Goal: Transaction & Acquisition: Purchase product/service

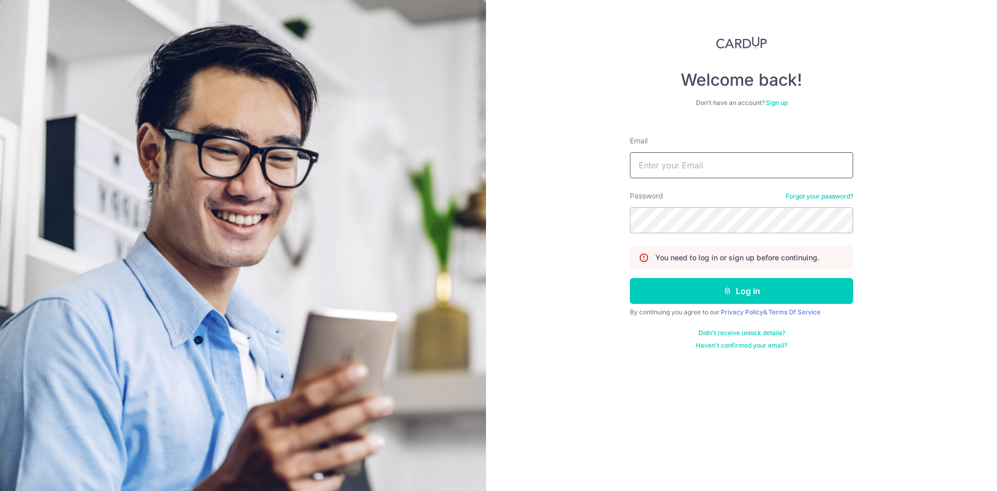
type input "yhchionh@gmail.com"
drag, startPoint x: 0, startPoint y: 0, endPoint x: 768, endPoint y: 307, distance: 827.3
click at [768, 307] on form "Email yhchionh@gmail.com Password Forgot your password? You need to log in or s…" at bounding box center [741, 239] width 223 height 222
click at [777, 283] on button "Log in" at bounding box center [741, 291] width 223 height 26
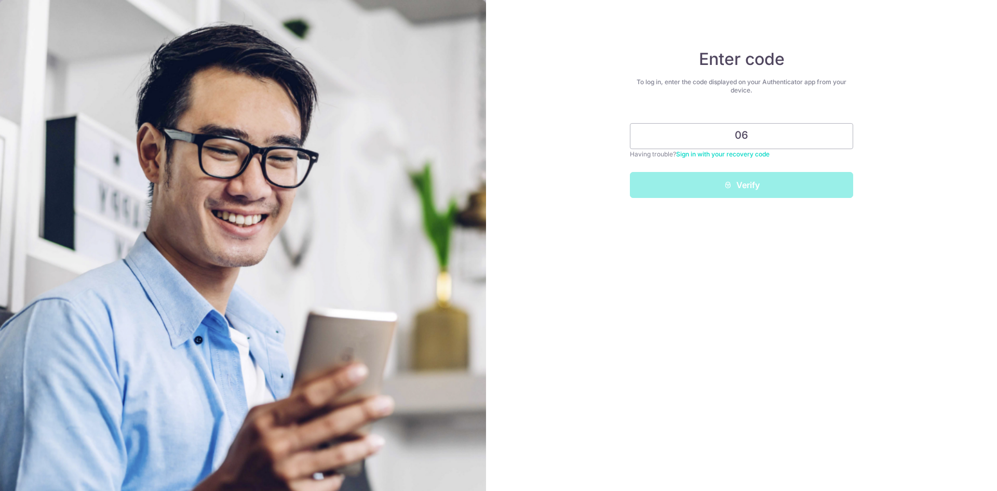
type input "0"
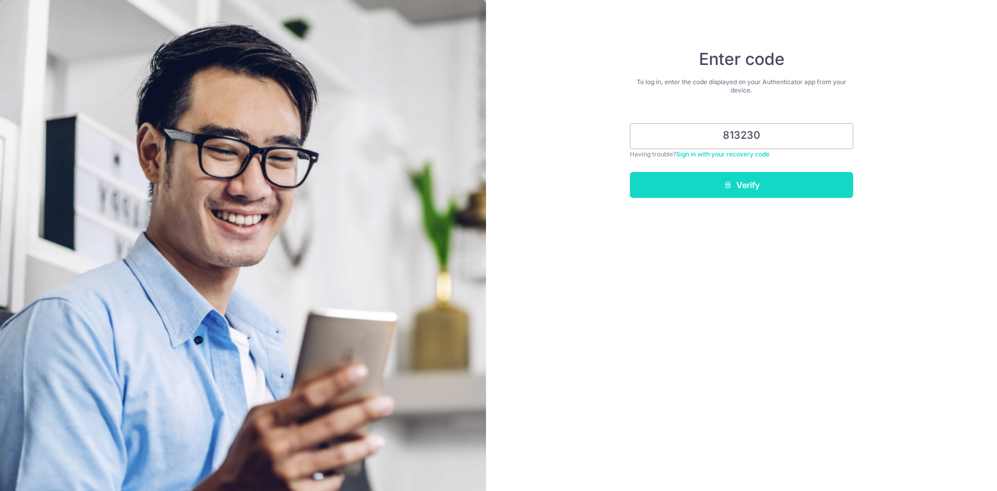
type input "813230"
click at [757, 183] on button "Verify" at bounding box center [741, 185] width 223 height 26
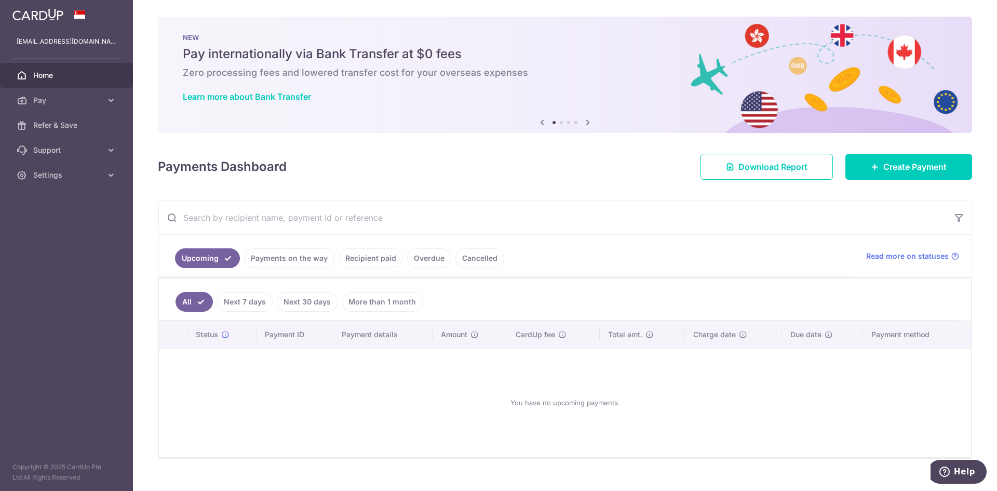
click at [296, 253] on link "Payments on the way" at bounding box center [289, 258] width 90 height 20
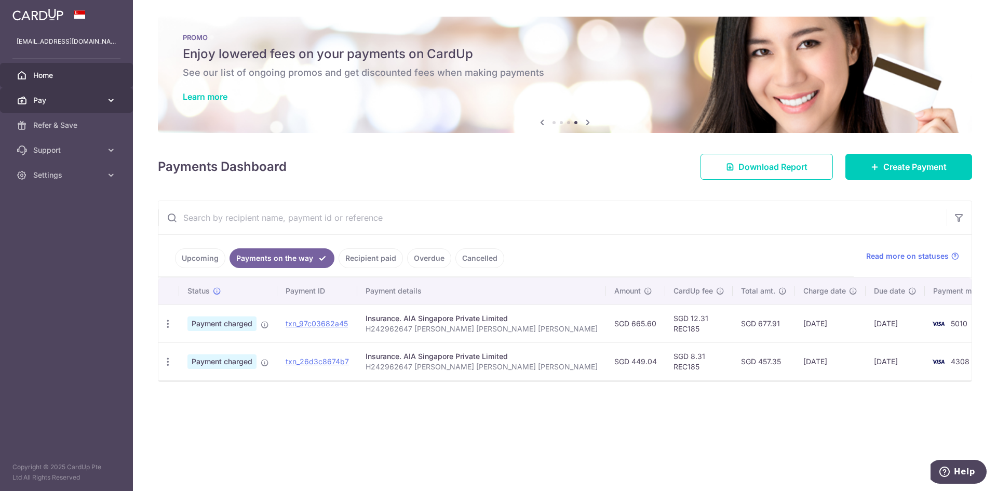
click at [111, 108] on link "Pay" at bounding box center [66, 100] width 133 height 25
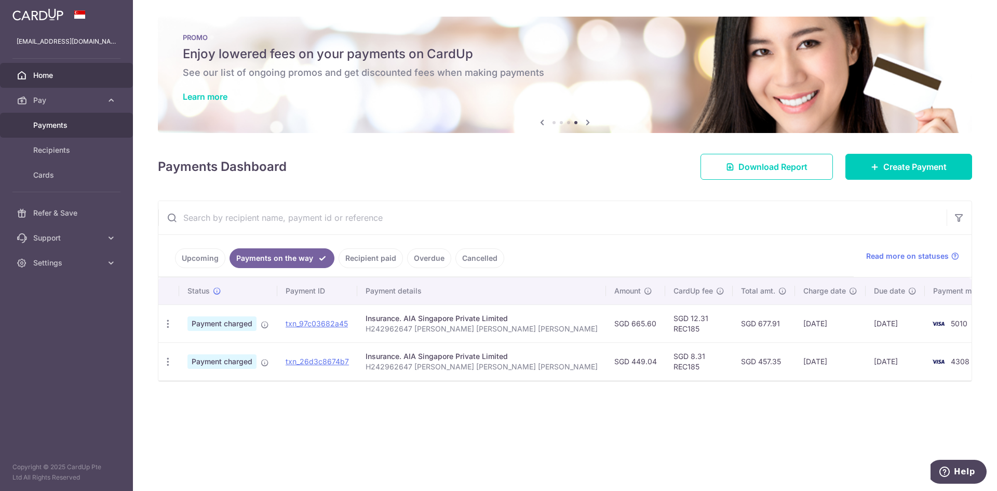
click at [97, 130] on span "Payments" at bounding box center [67, 125] width 69 height 10
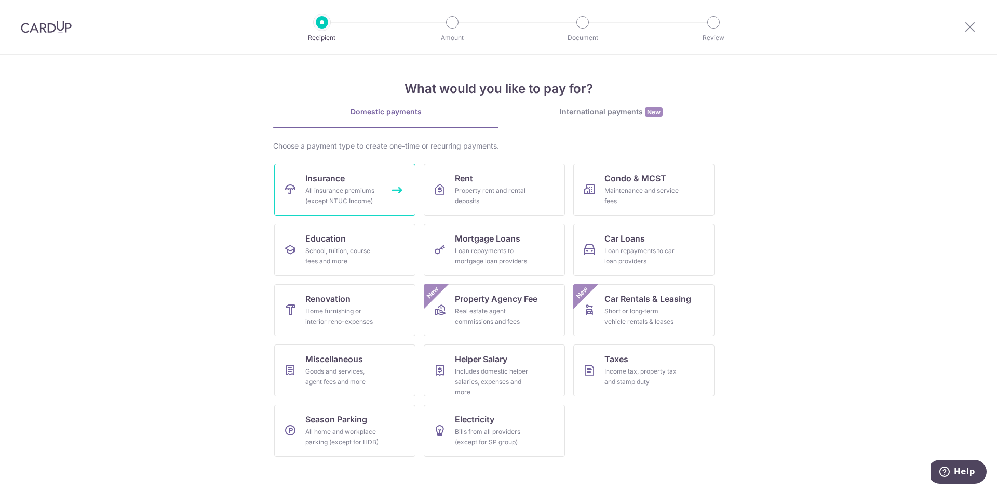
click at [360, 197] on div "All insurance premiums (except NTUC Income)" at bounding box center [342, 195] width 75 height 21
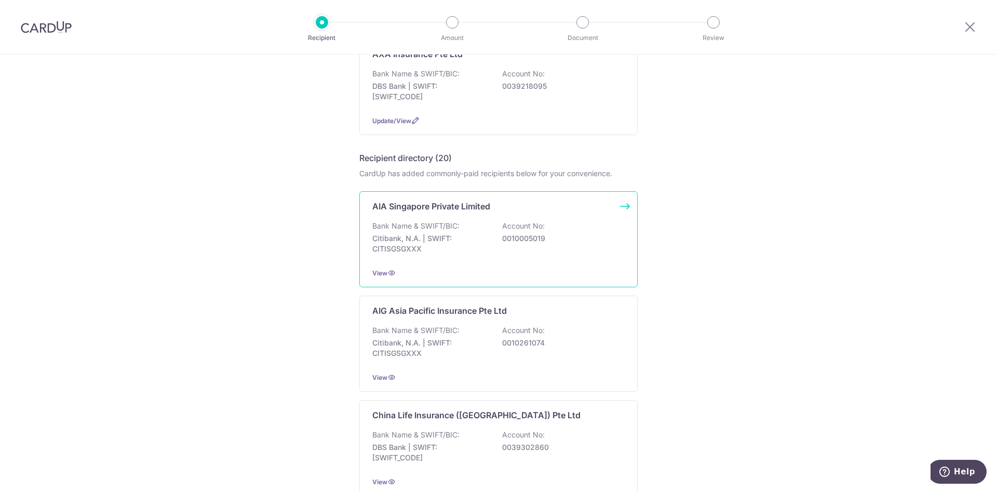
scroll to position [156, 0]
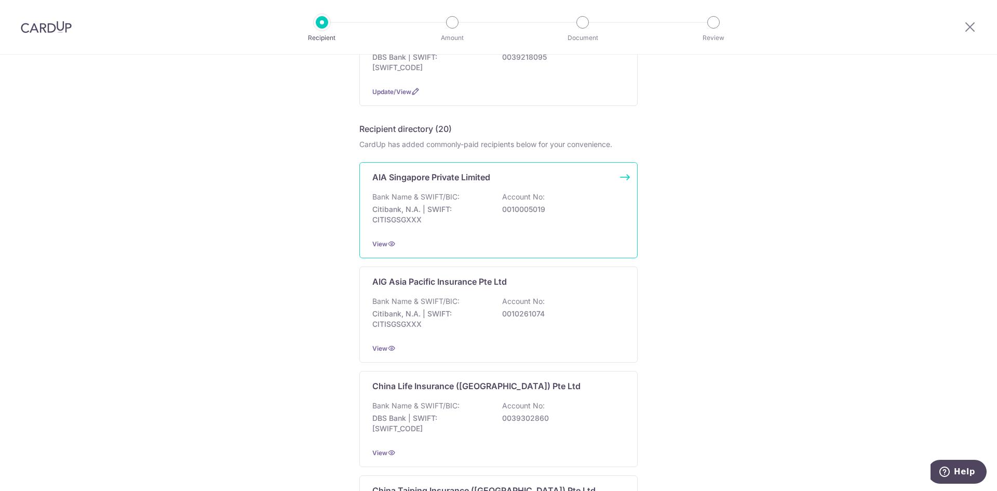
click at [492, 217] on div "Bank Name & SWIFT/BIC: Citibank, N.A. | SWIFT: CITISGSGXXX Account No: 00100050…" at bounding box center [498, 211] width 252 height 38
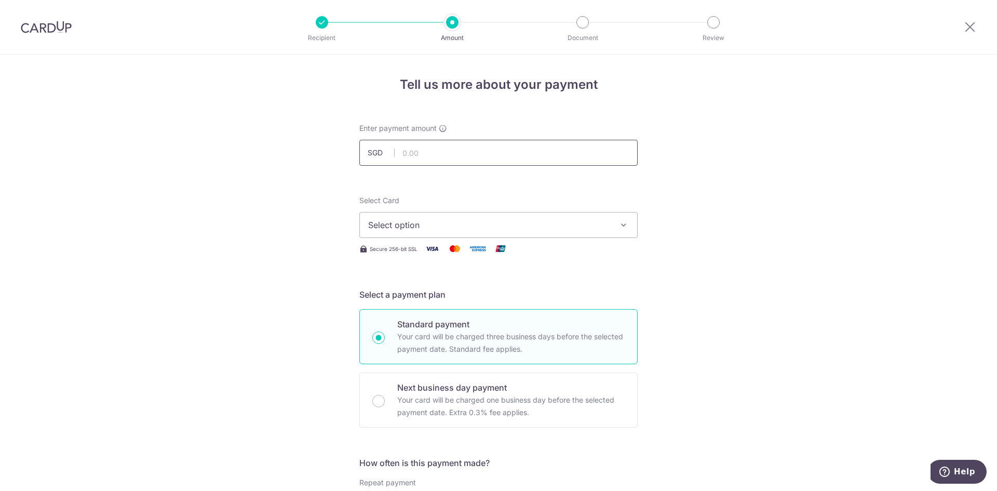
click at [468, 156] on input "text" at bounding box center [498, 153] width 278 height 26
type input "334.40"
click at [620, 232] on button "Select option" at bounding box center [498, 225] width 278 height 26
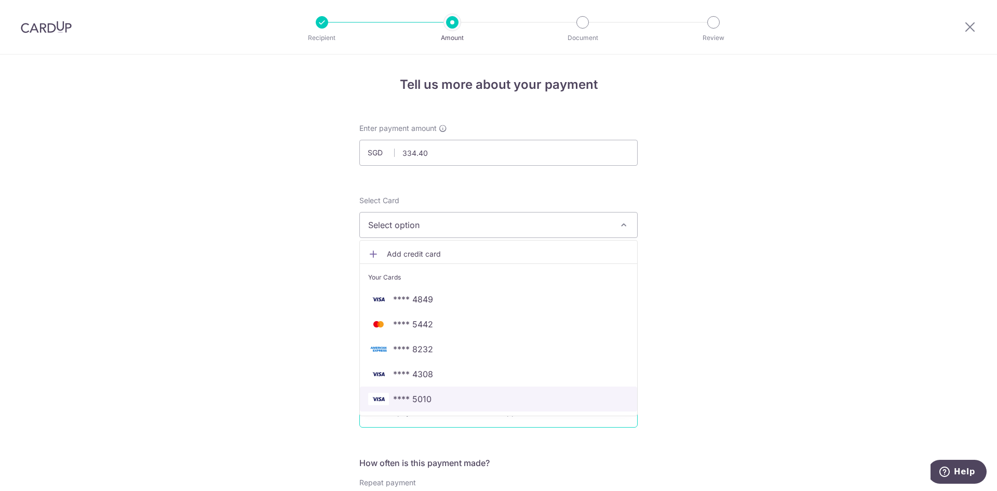
click at [448, 407] on link "**** 5010" at bounding box center [498, 398] width 277 height 25
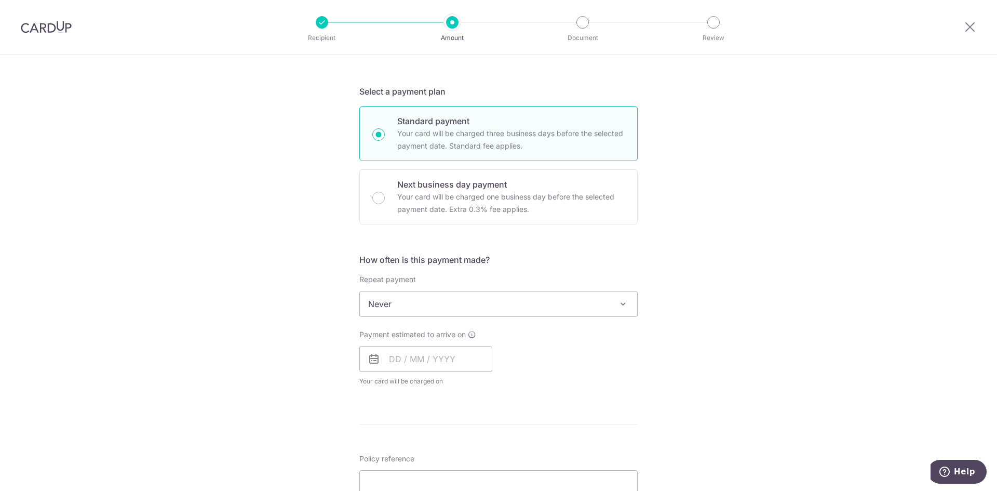
scroll to position [208, 0]
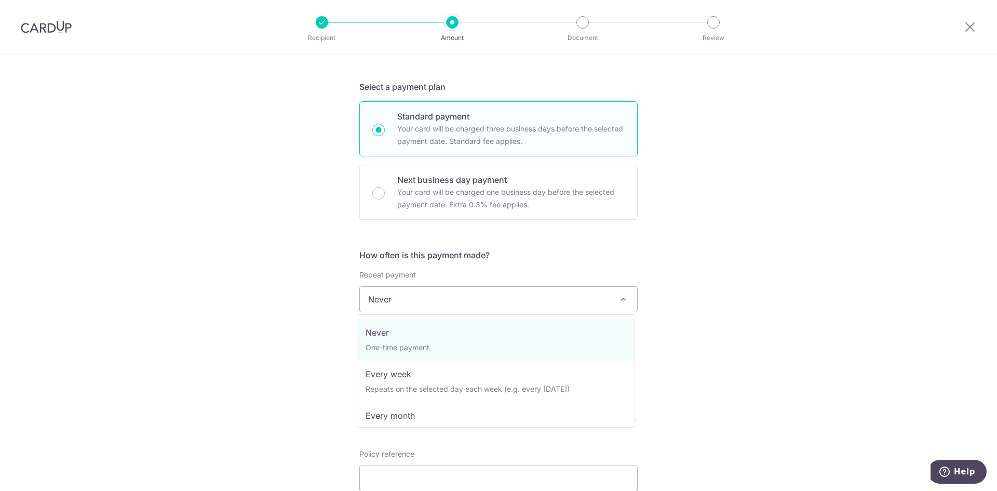
click at [570, 301] on span "Never" at bounding box center [498, 299] width 277 height 25
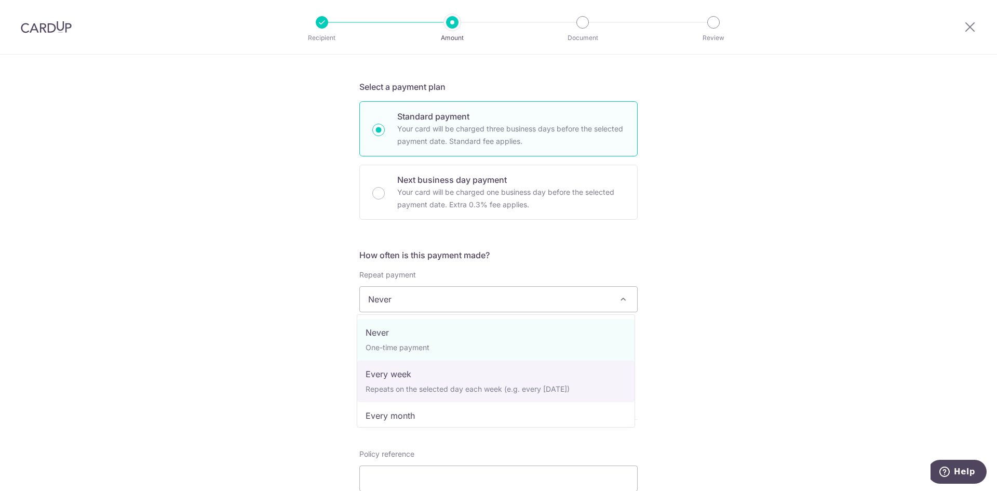
select select "2"
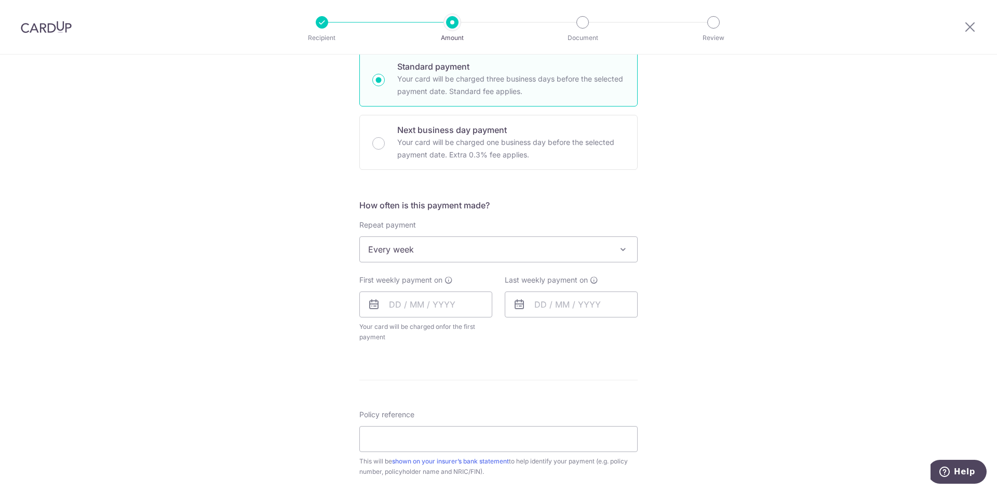
scroll to position [312, 0]
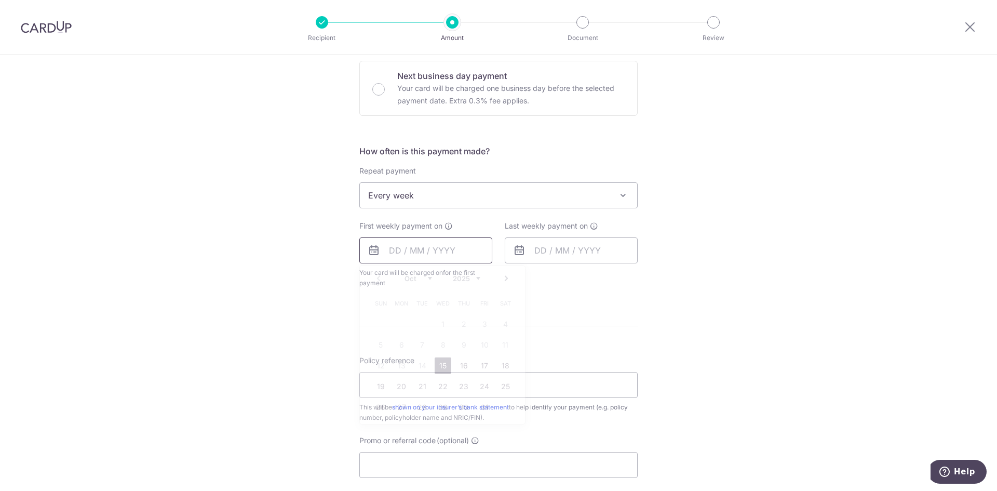
click at [450, 251] on input "text" at bounding box center [425, 250] width 133 height 26
click at [466, 389] on link "23" at bounding box center [463, 386] width 17 height 17
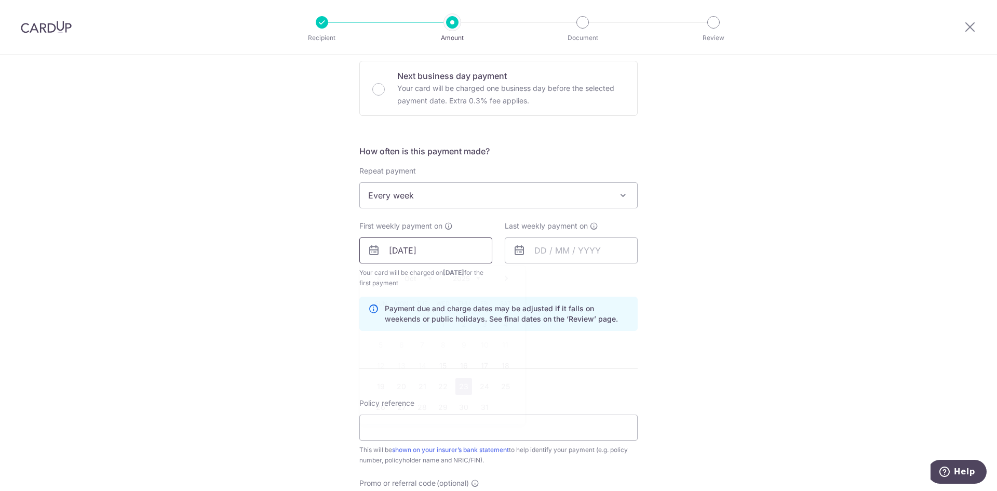
click at [461, 254] on input "[DATE]" at bounding box center [425, 250] width 133 height 26
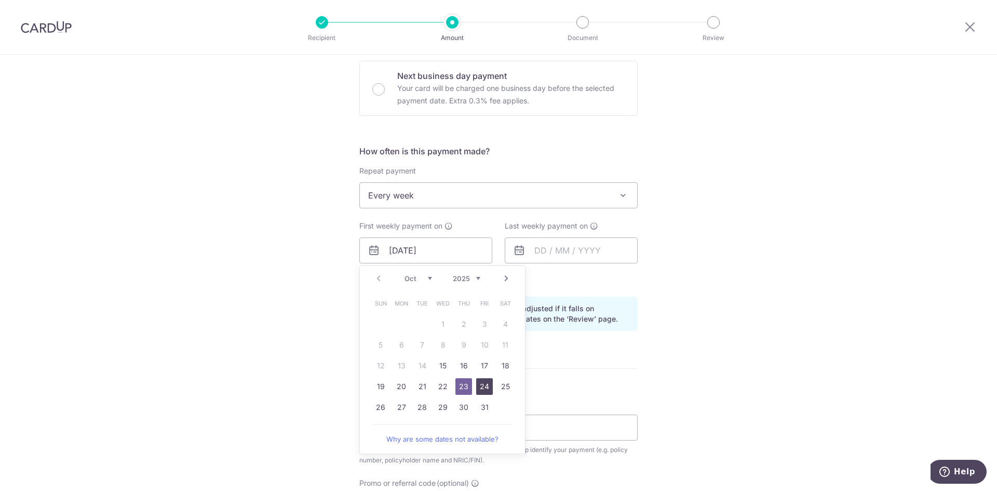
click at [488, 387] on link "24" at bounding box center [484, 386] width 17 height 17
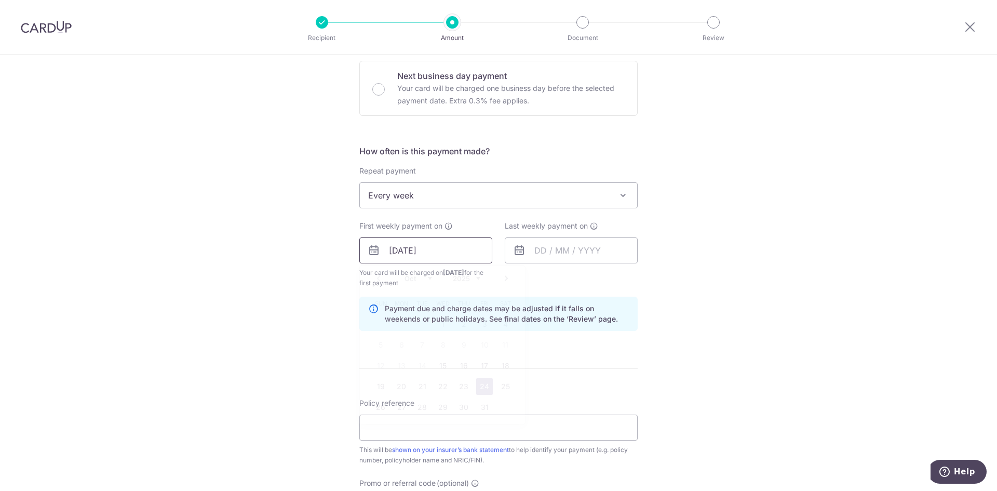
click at [485, 249] on input "24/10/2025" at bounding box center [425, 250] width 133 height 26
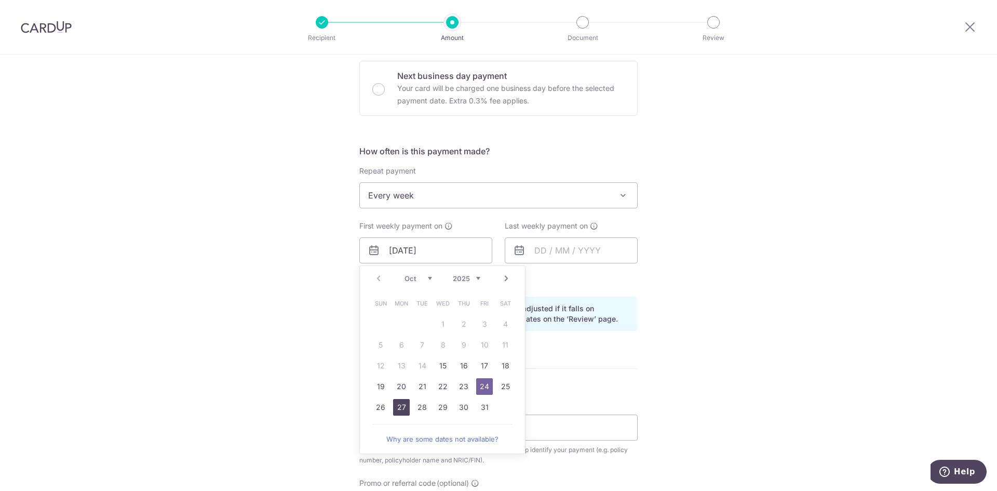
click at [401, 408] on link "27" at bounding box center [401, 407] width 17 height 17
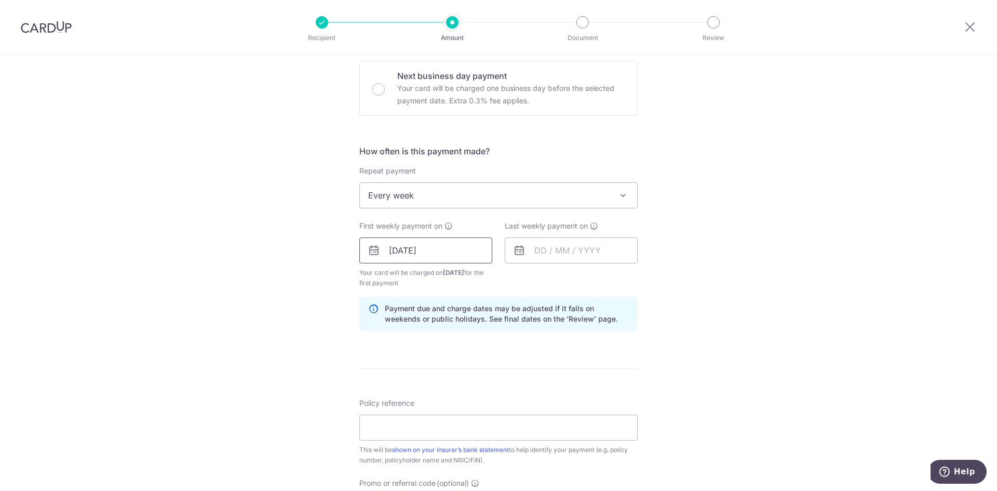
click at [447, 258] on input "27/10/2025" at bounding box center [425, 250] width 133 height 26
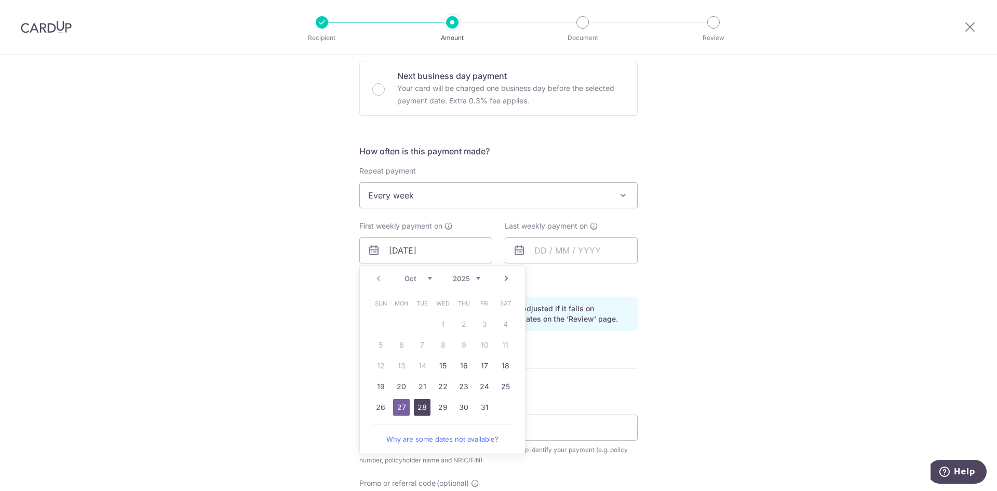
click at [417, 411] on link "28" at bounding box center [422, 407] width 17 height 17
type input "28/10/2025"
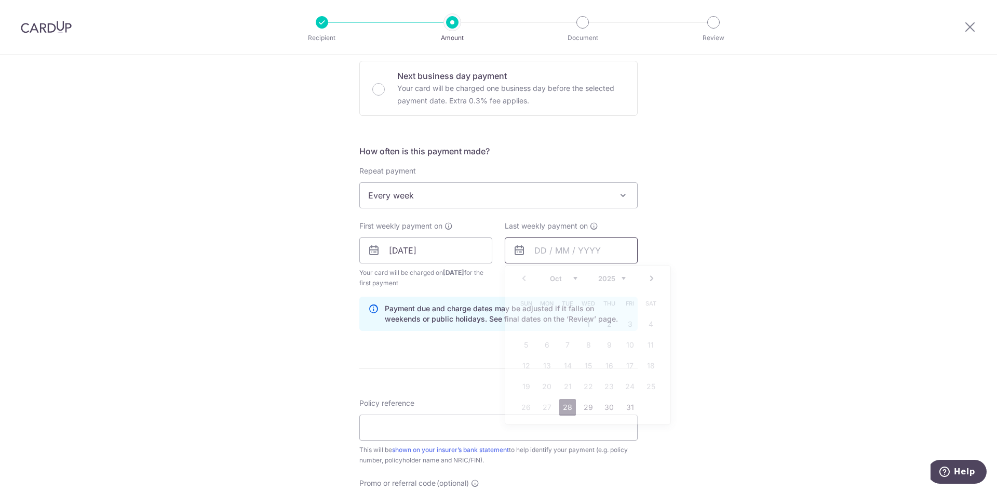
click at [561, 251] on input "text" at bounding box center [571, 250] width 133 height 26
click at [572, 280] on select "Oct Nov Dec" at bounding box center [564, 278] width 28 height 8
click at [562, 345] on link "4" at bounding box center [567, 345] width 17 height 17
type input "04/11/2025"
click at [733, 323] on div "Tell us more about your payment Enter payment amount SGD 334.40 334.40 Select C…" at bounding box center [498, 239] width 997 height 992
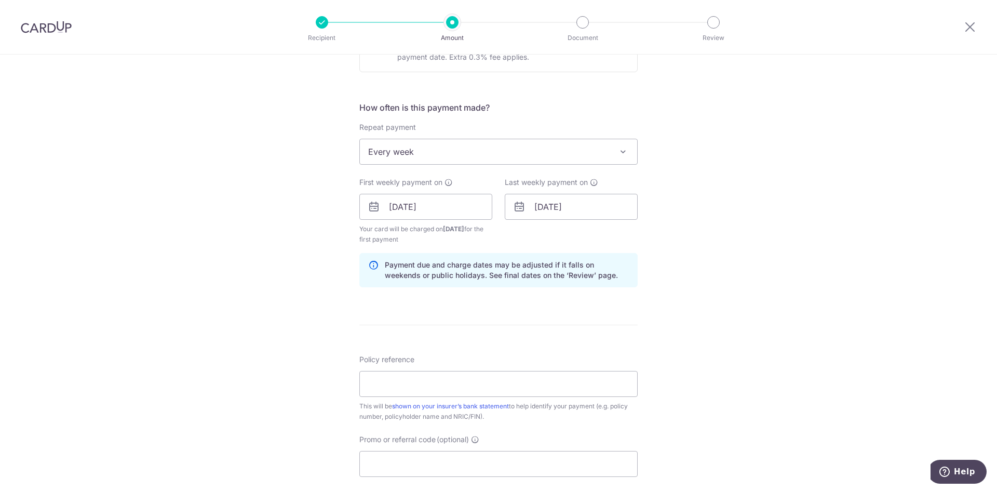
scroll to position [415, 0]
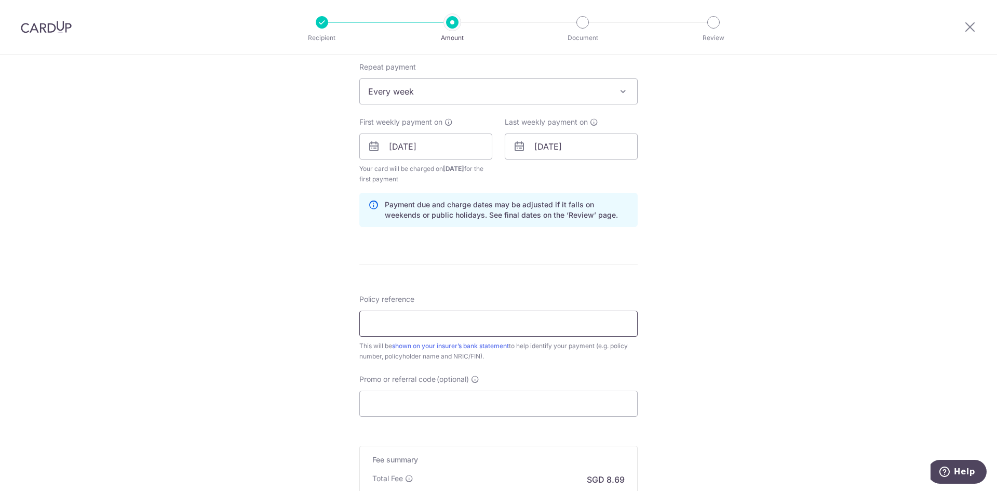
click at [547, 330] on input "Policy reference" at bounding box center [498, 324] width 278 height 26
type input "L546510038 Chionh Kai Yi Eren"
click at [490, 321] on input "L546510038 Chionh Kai Yi Eren" at bounding box center [498, 324] width 278 height 26
drag, startPoint x: 506, startPoint y: 332, endPoint x: 260, endPoint y: 289, distance: 249.3
click at [260, 304] on div "Tell us more about your payment Enter payment amount SGD 334.40 334.40 Select C…" at bounding box center [498, 135] width 997 height 992
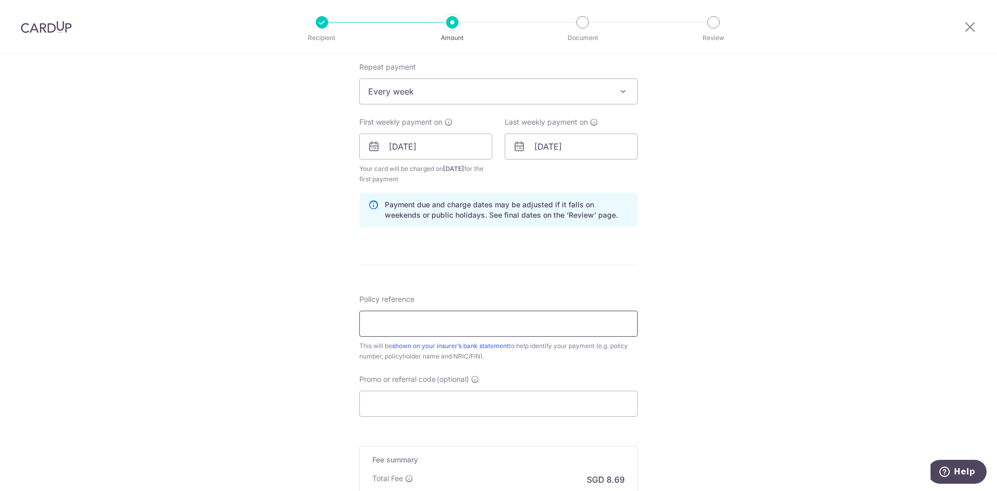
click at [390, 330] on input "Policy reference" at bounding box center [498, 324] width 278 height 26
drag, startPoint x: 385, startPoint y: 322, endPoint x: 404, endPoint y: 326, distance: 19.6
click at [404, 326] on input "L546510038 Chionh Kai Yi Eren" at bounding box center [498, 324] width 278 height 26
click at [371, 320] on input "L546917738 [PERSON_NAME]" at bounding box center [498, 324] width 278 height 26
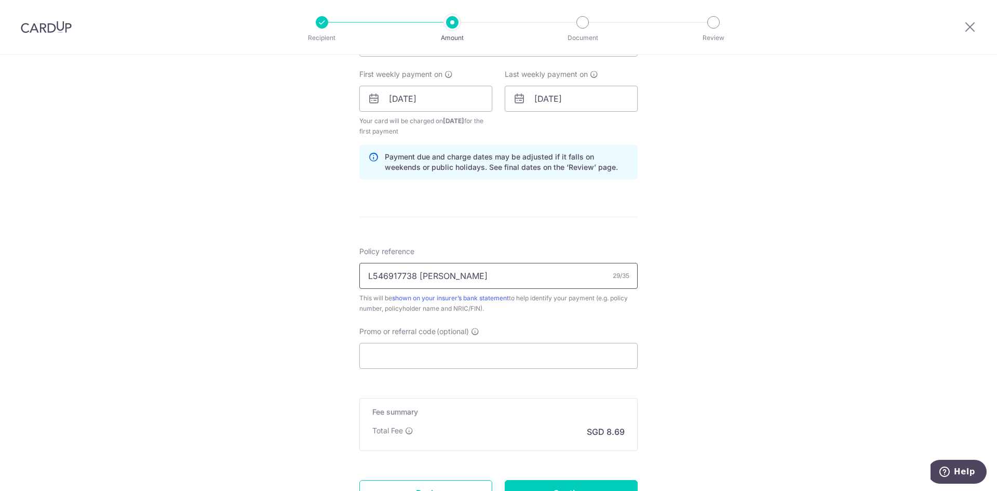
scroll to position [519, 0]
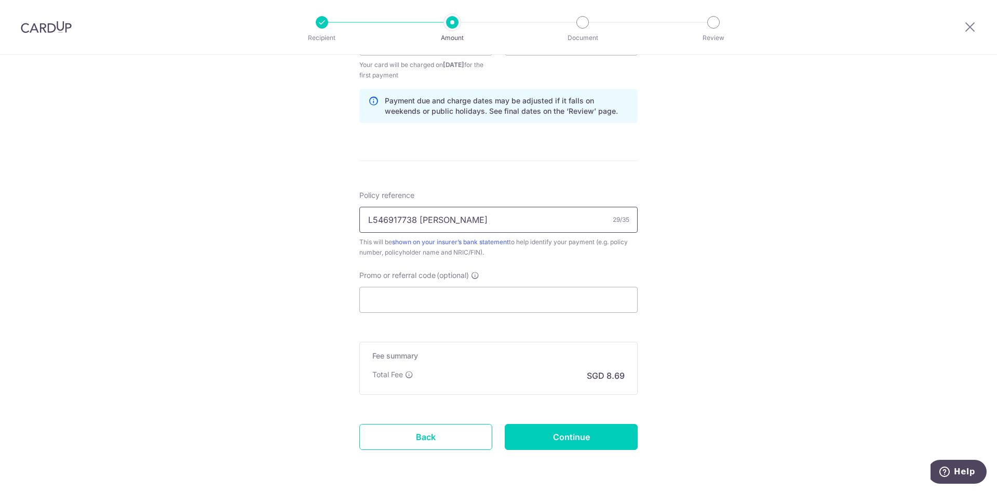
type input "L546917738 [PERSON_NAME]"
click at [494, 315] on form "Enter payment amount SGD 334.40 334.40 Select Card **** 5010 Add credit card Yo…" at bounding box center [498, 41] width 278 height 875
click at [493, 306] on input "Promo or referral code (optional)" at bounding box center [498, 300] width 278 height 26
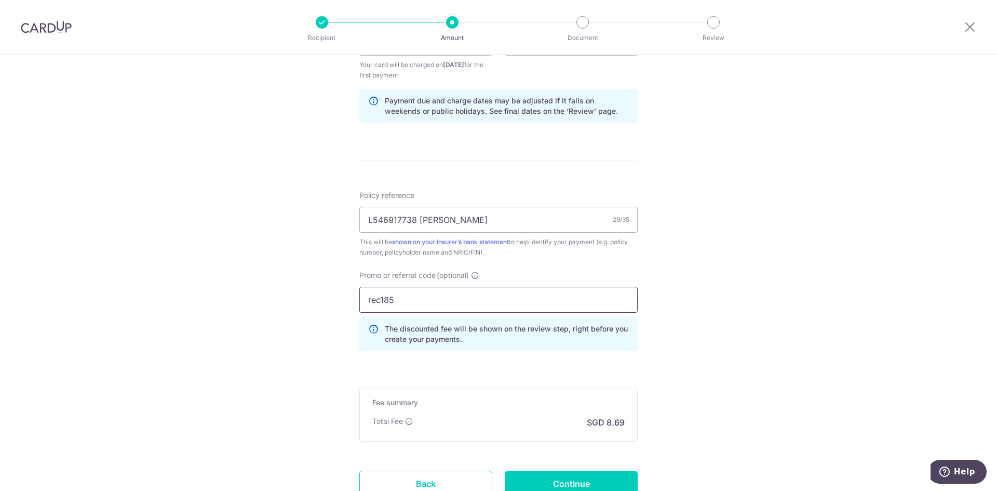
type input "rec185"
click at [660, 334] on div "Tell us more about your payment Enter payment amount SGD 334.40 334.40 Select C…" at bounding box center [498, 54] width 997 height 1039
click at [686, 331] on div "Tell us more about your payment Enter payment amount SGD 334.40 334.40 Select C…" at bounding box center [498, 54] width 997 height 1039
click at [381, 219] on input "L546917738 [PERSON_NAME]" at bounding box center [498, 220] width 278 height 26
click at [392, 219] on input "L546917738 [PERSON_NAME]" at bounding box center [498, 220] width 278 height 26
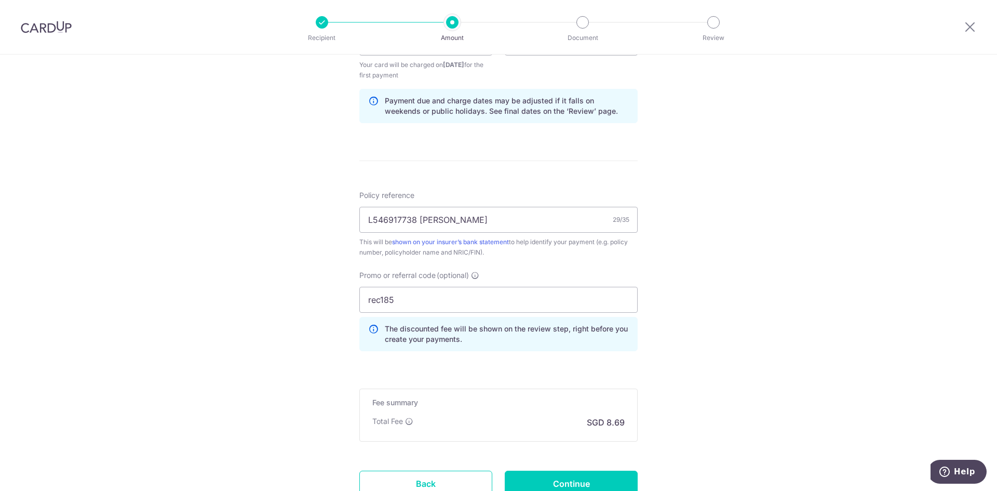
click at [723, 253] on div "Tell us more about your payment Enter payment amount SGD 334.40 334.40 Select C…" at bounding box center [498, 54] width 997 height 1039
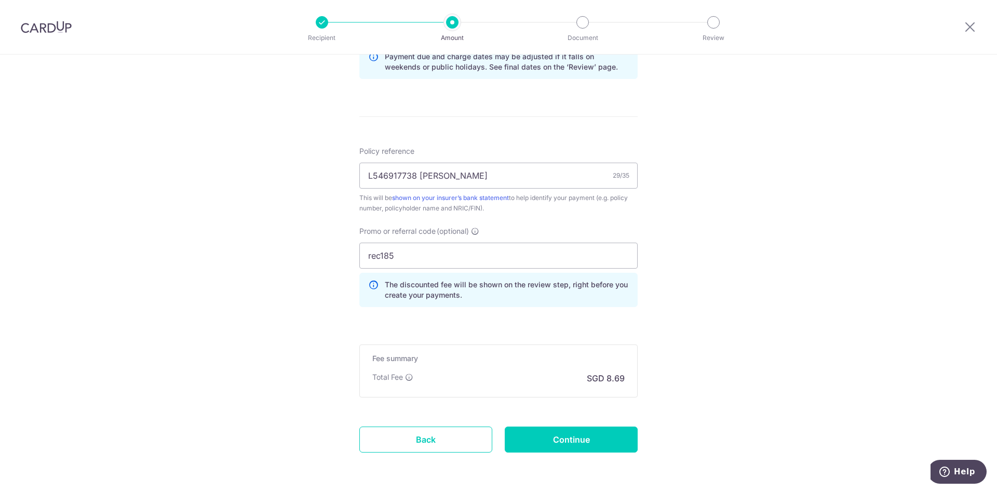
scroll to position [603, 0]
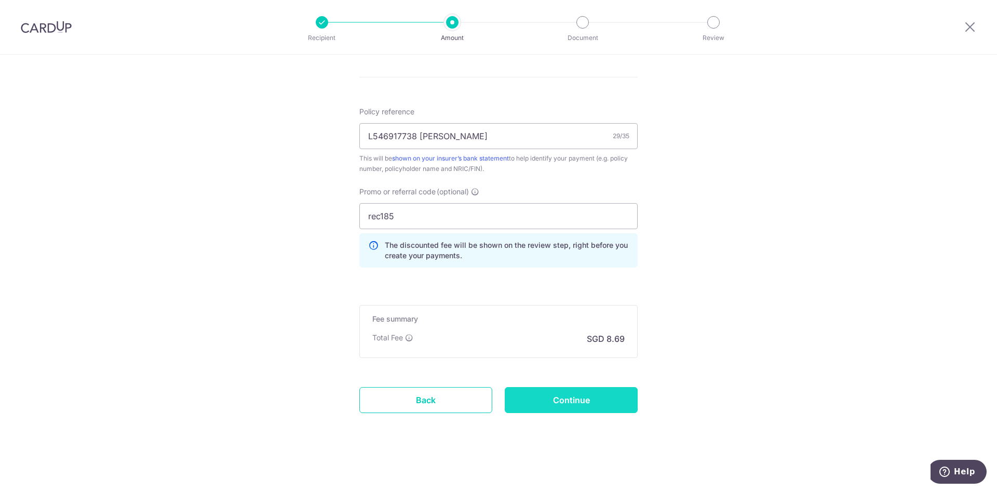
click at [559, 402] on input "Continue" at bounding box center [571, 400] width 133 height 26
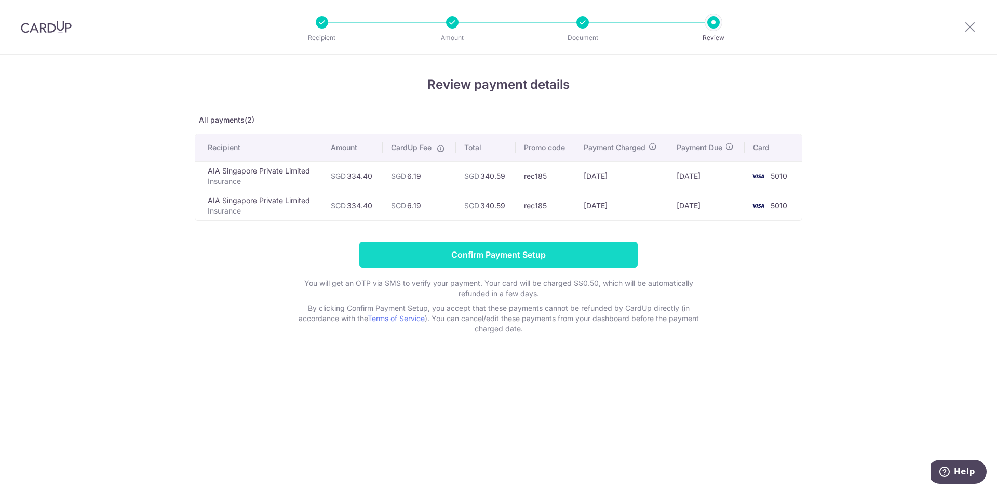
click at [533, 254] on input "Confirm Payment Setup" at bounding box center [498, 254] width 278 height 26
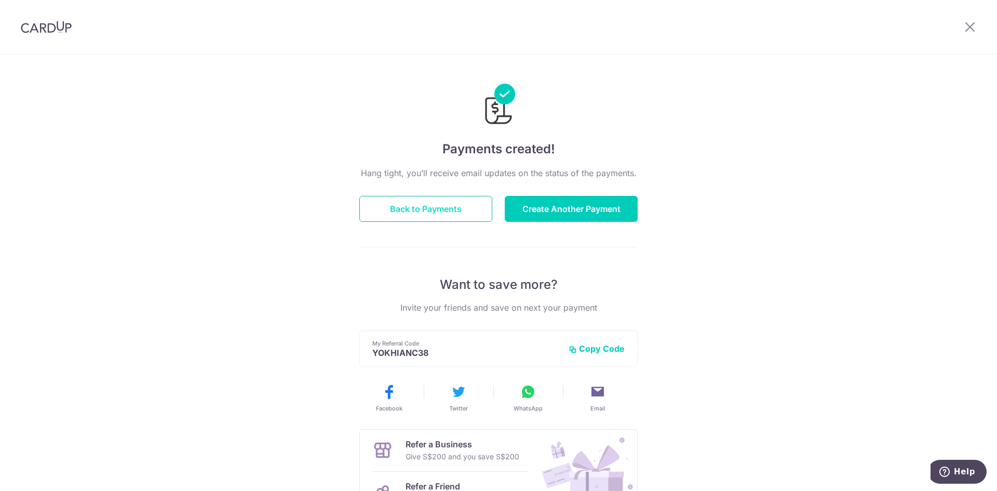
click at [428, 211] on button "Back to Payments" at bounding box center [425, 209] width 133 height 26
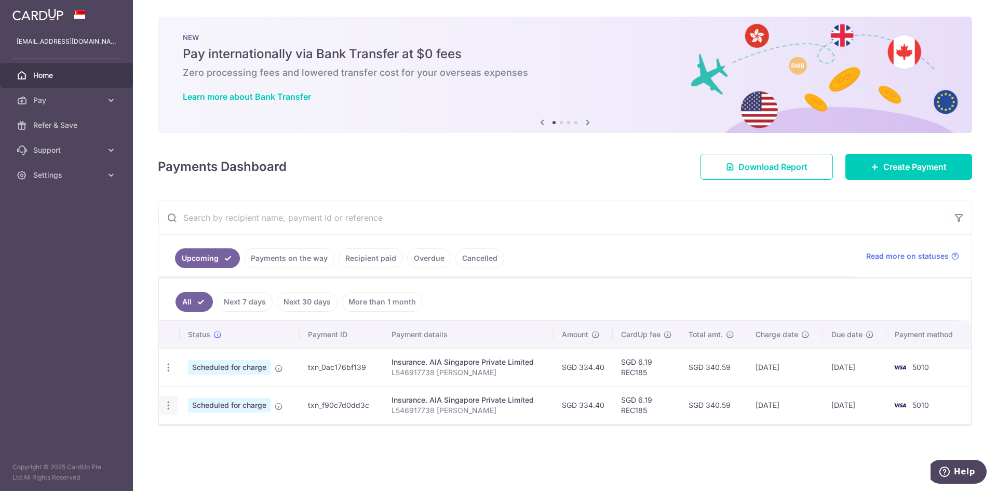
click at [172, 404] on icon "button" at bounding box center [168, 405] width 11 height 11
click at [204, 460] on span "Cancel payment" at bounding box center [224, 459] width 70 height 12
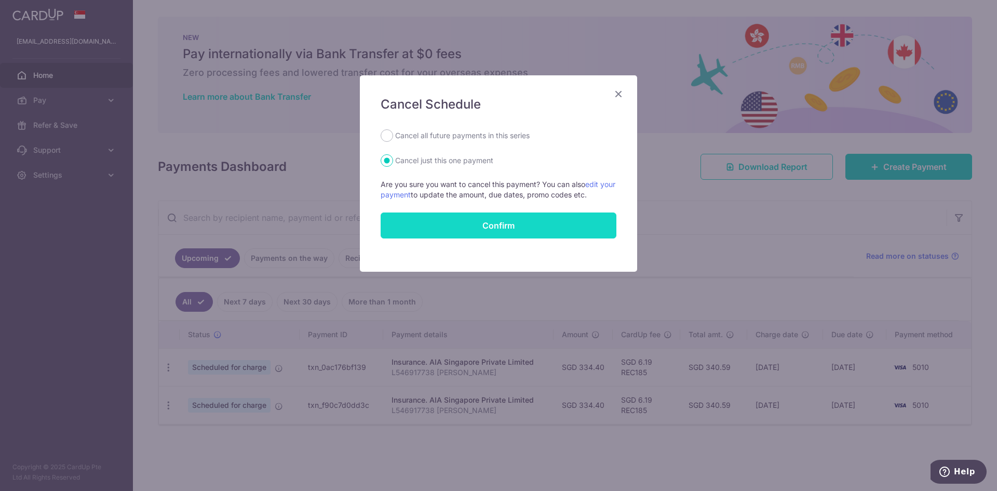
click at [451, 227] on button "Confirm" at bounding box center [499, 225] width 236 height 26
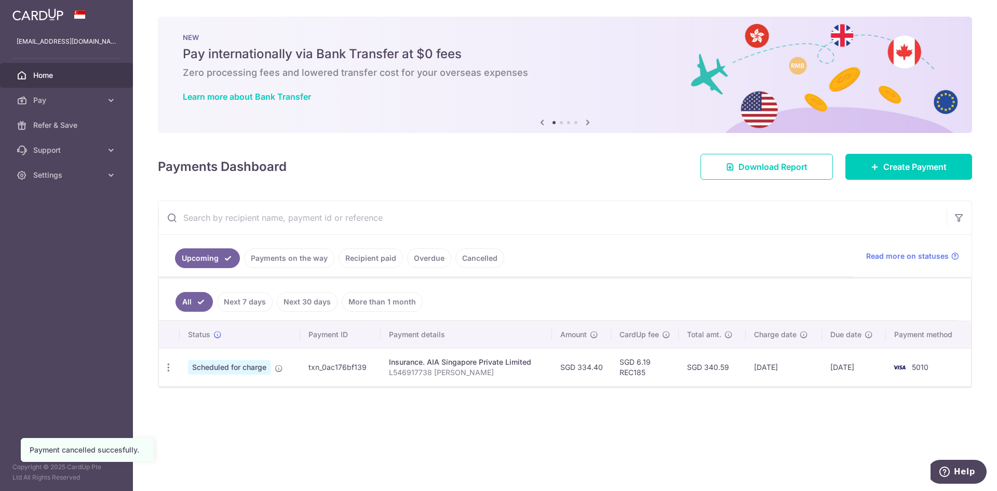
click at [290, 260] on link "Payments on the way" at bounding box center [289, 258] width 90 height 20
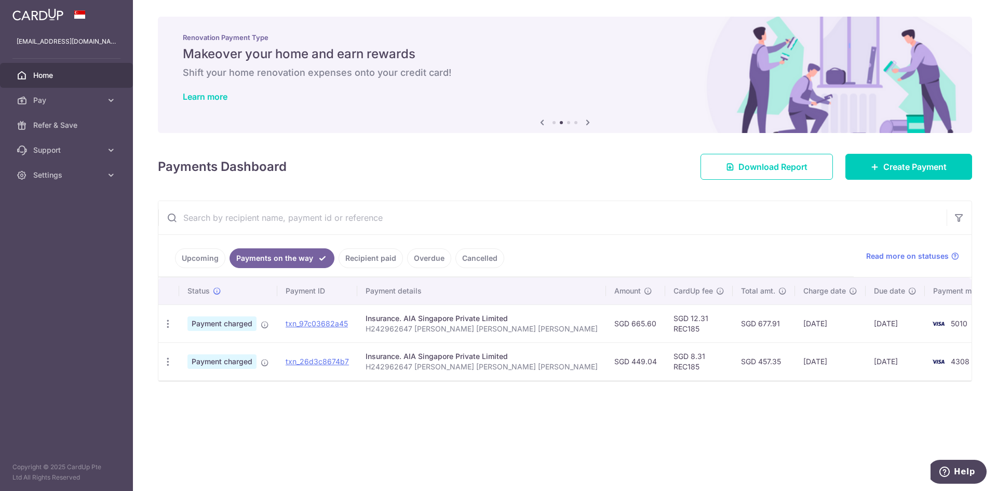
drag, startPoint x: 553, startPoint y: 360, endPoint x: 603, endPoint y: 356, distance: 50.6
click at [606, 356] on td "SGD 449.04" at bounding box center [635, 361] width 59 height 38
click at [378, 260] on link "Recipient paid" at bounding box center [371, 258] width 64 height 20
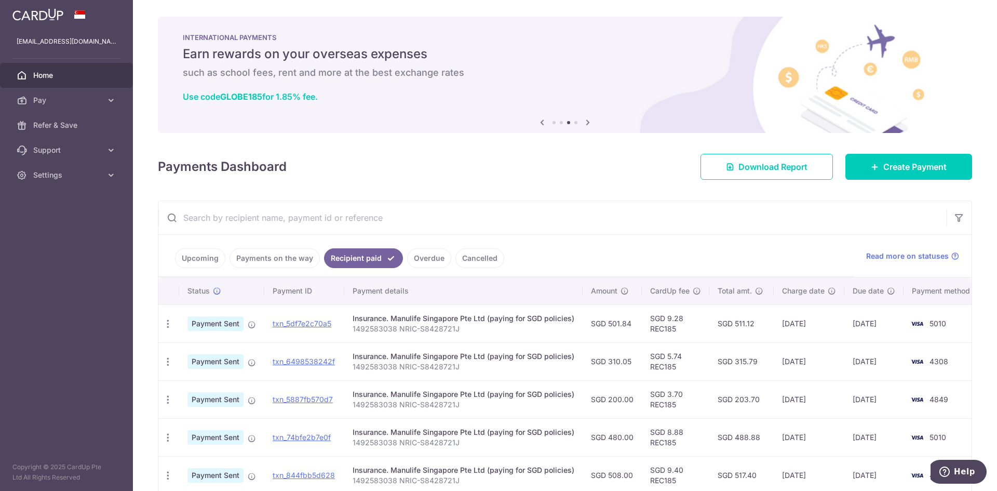
click at [278, 256] on link "Payments on the way" at bounding box center [275, 258] width 90 height 20
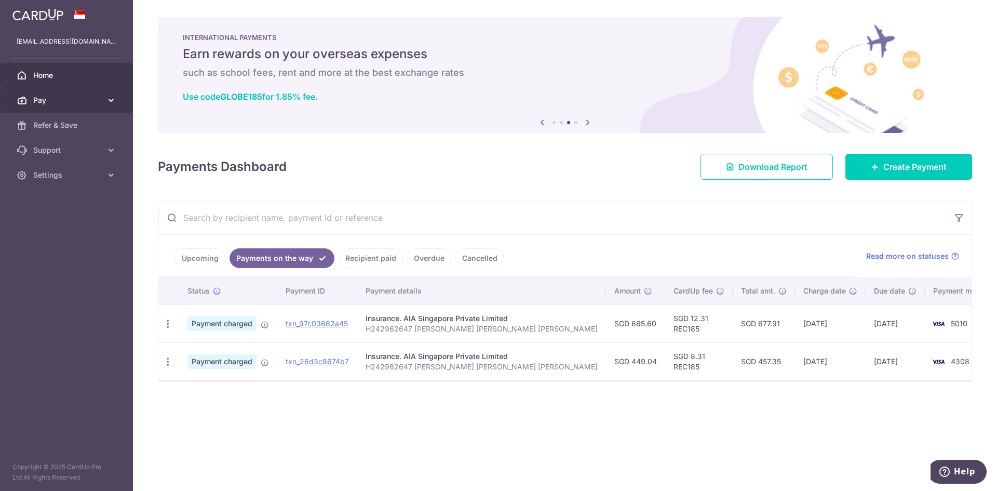
click at [101, 108] on link "Pay" at bounding box center [66, 100] width 133 height 25
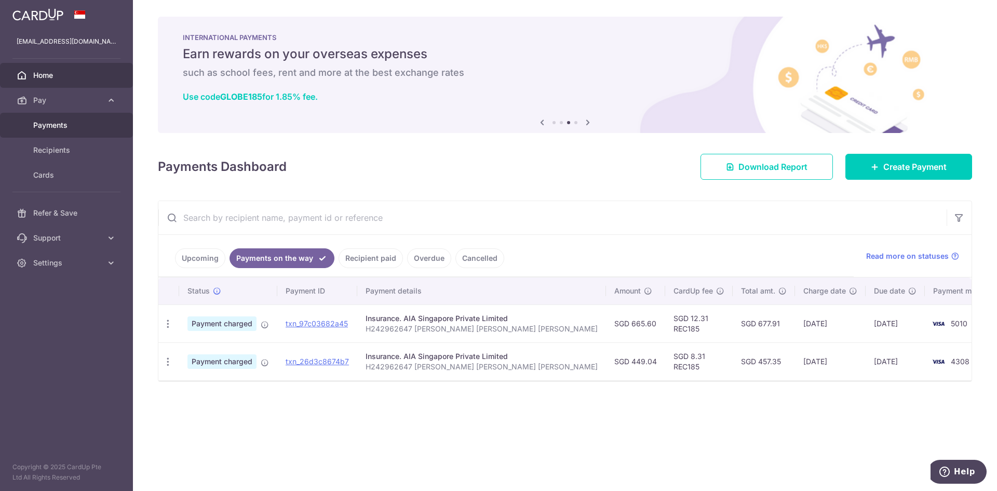
click at [96, 129] on span "Payments" at bounding box center [67, 125] width 69 height 10
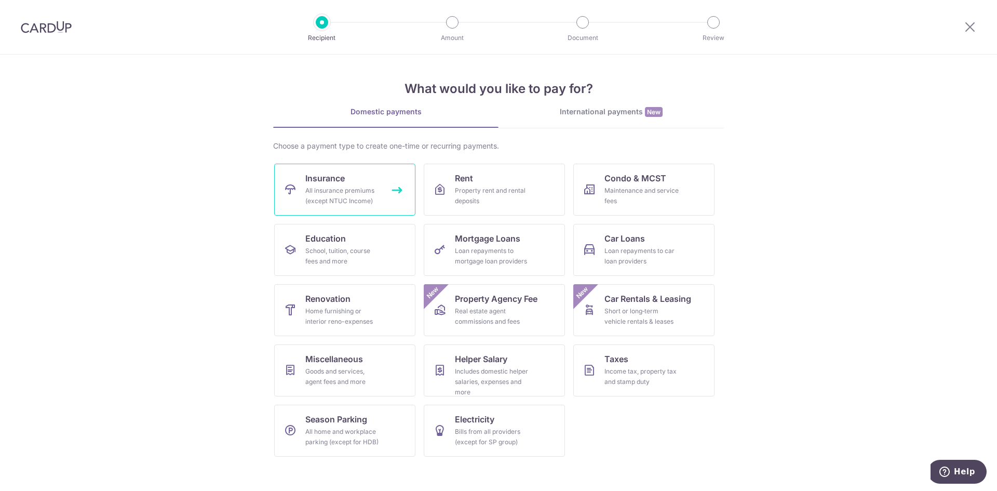
click at [334, 178] on span "Insurance" at bounding box center [324, 178] width 39 height 12
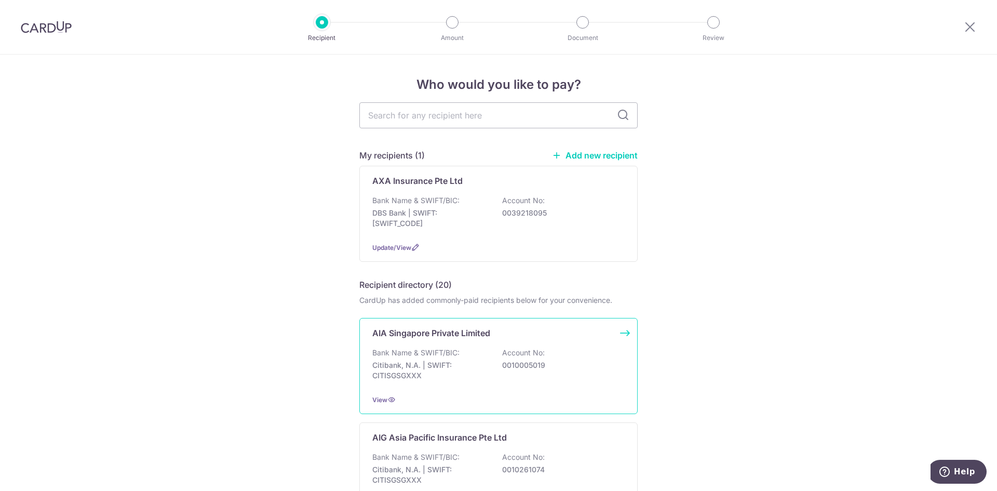
click at [460, 359] on div "Bank Name & SWIFT/BIC: Citibank, N.A. | SWIFT: CITISGSGXXX Account No: 00100050…" at bounding box center [498, 366] width 252 height 38
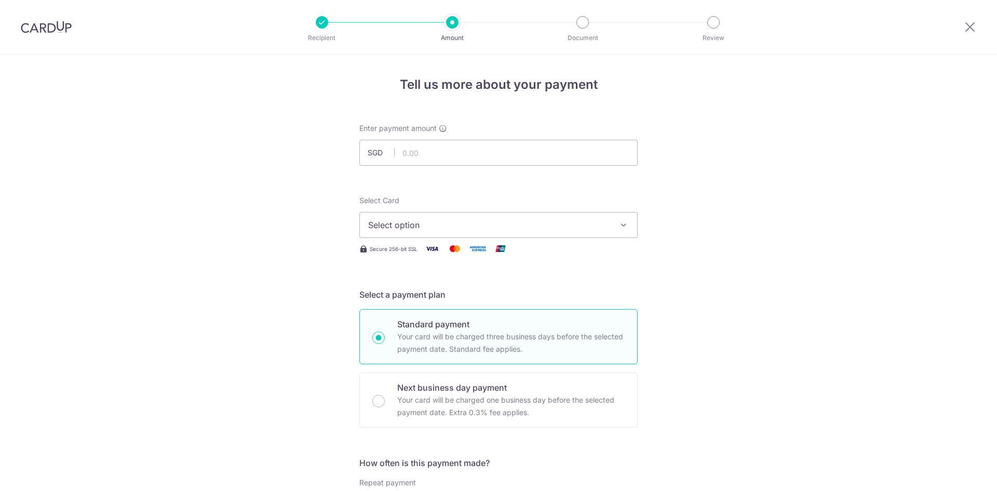
click at [451, 159] on input "text" at bounding box center [498, 153] width 278 height 26
click at [454, 164] on input "text" at bounding box center [498, 153] width 278 height 26
paste input "368.46"
type input "368.46"
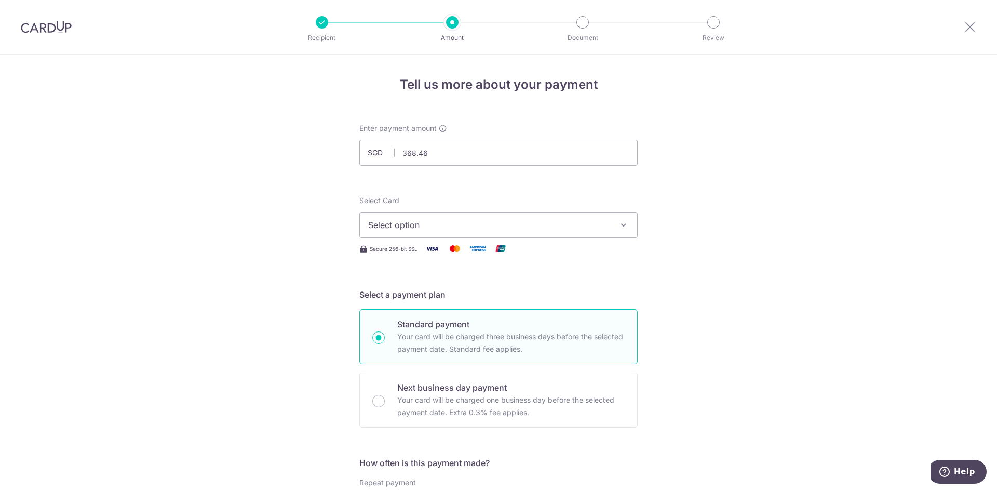
click at [597, 218] on button "Select option" at bounding box center [498, 225] width 278 height 26
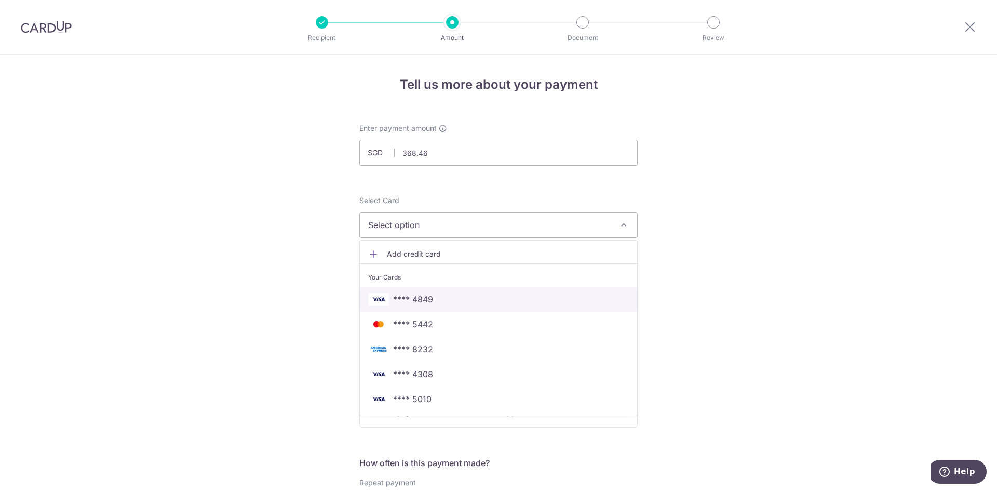
click at [520, 307] on link "**** 4849" at bounding box center [498, 299] width 277 height 25
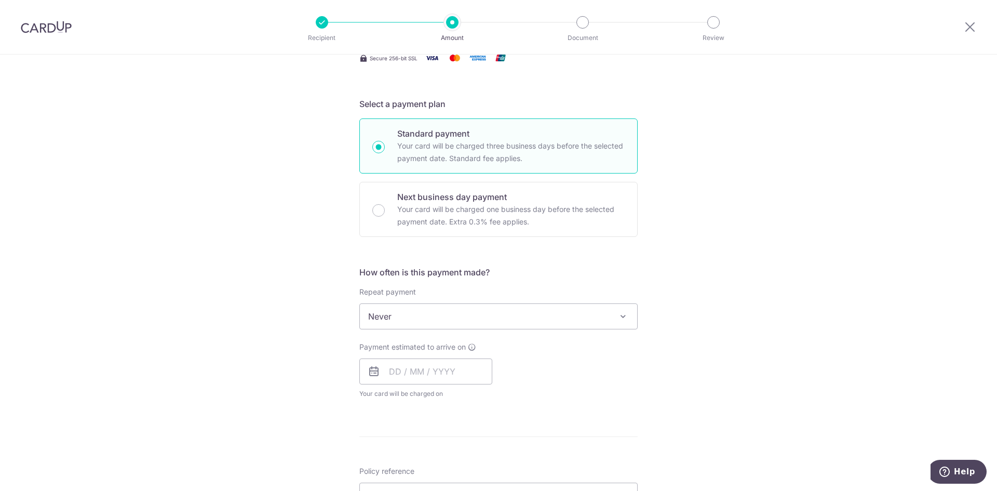
scroll to position [208, 0]
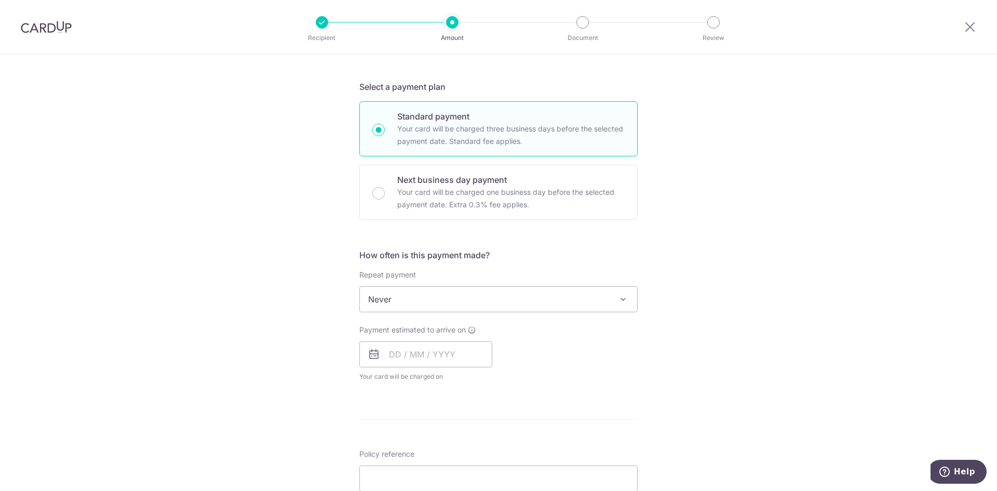
click at [519, 301] on span "Never" at bounding box center [498, 299] width 277 height 25
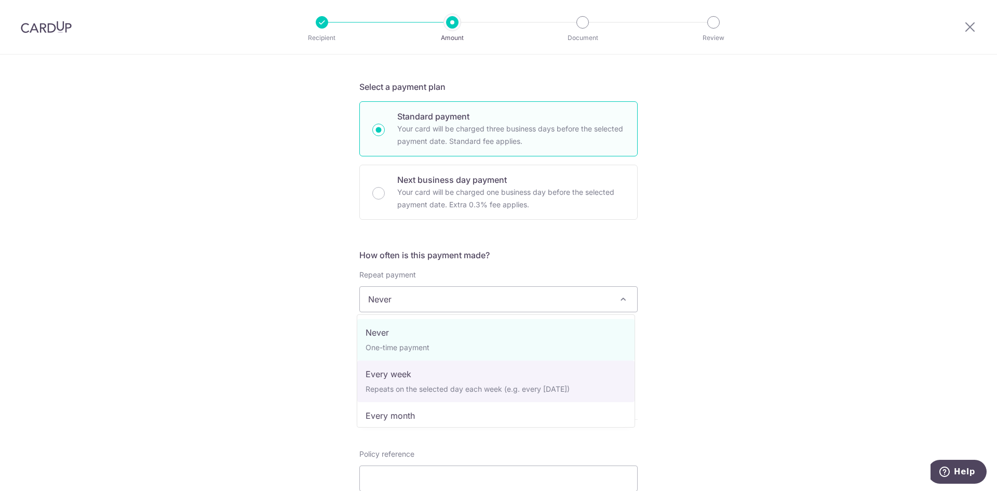
select select "2"
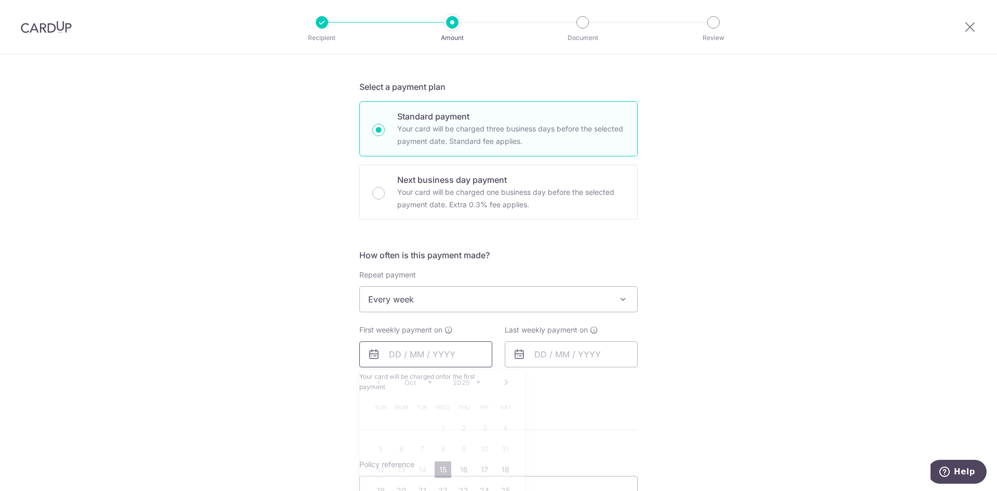
click at [445, 348] on input "text" at bounding box center [425, 354] width 133 height 26
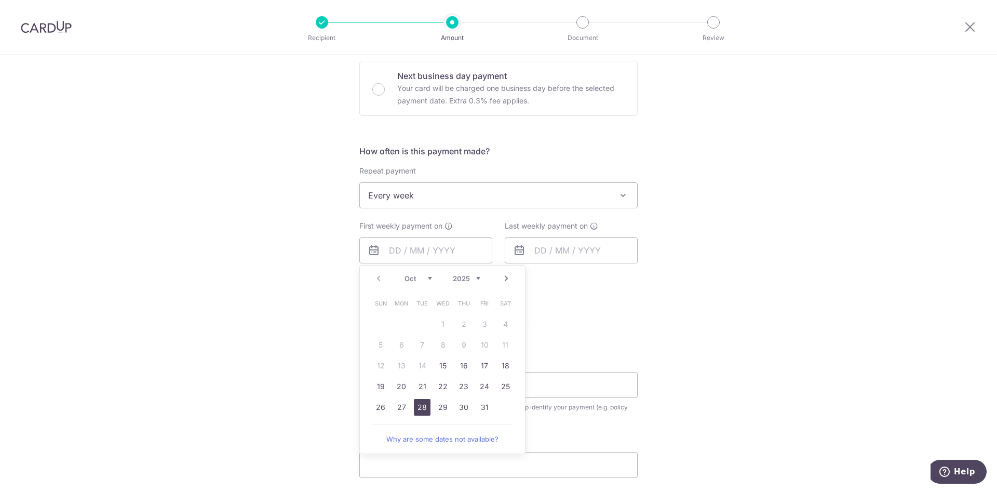
click at [421, 407] on link "28" at bounding box center [422, 407] width 17 height 17
type input "[DATE]"
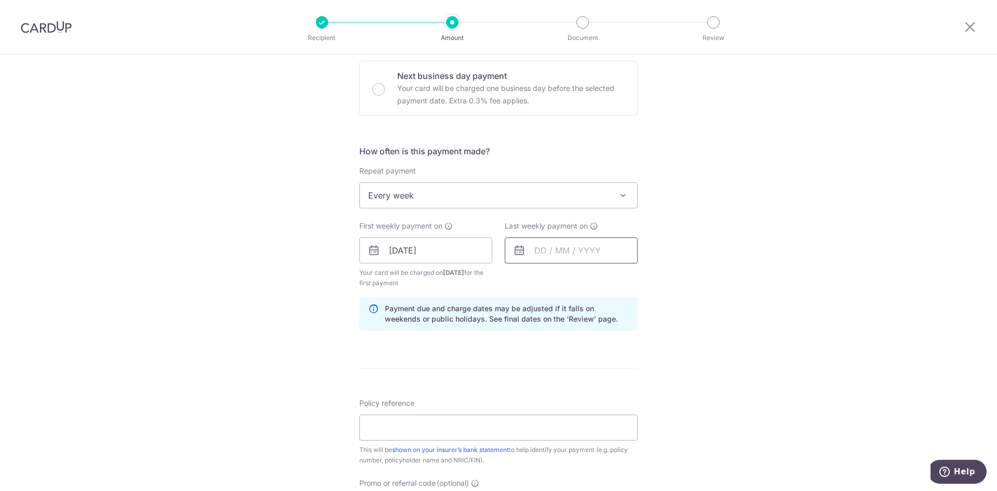
click at [549, 253] on input "text" at bounding box center [571, 250] width 133 height 26
click at [572, 279] on select "Oct Nov Dec" at bounding box center [564, 278] width 28 height 8
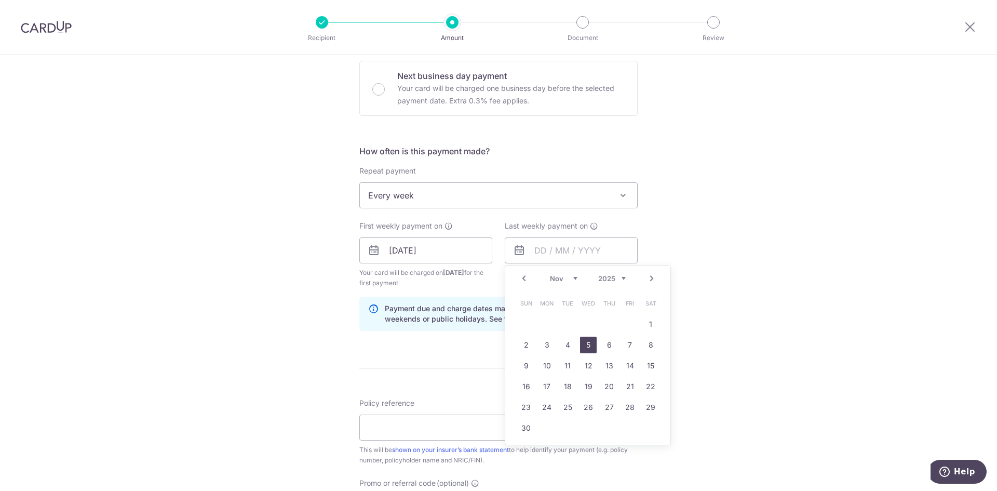
click at [585, 343] on link "5" at bounding box center [588, 345] width 17 height 17
type input "05/11/2025"
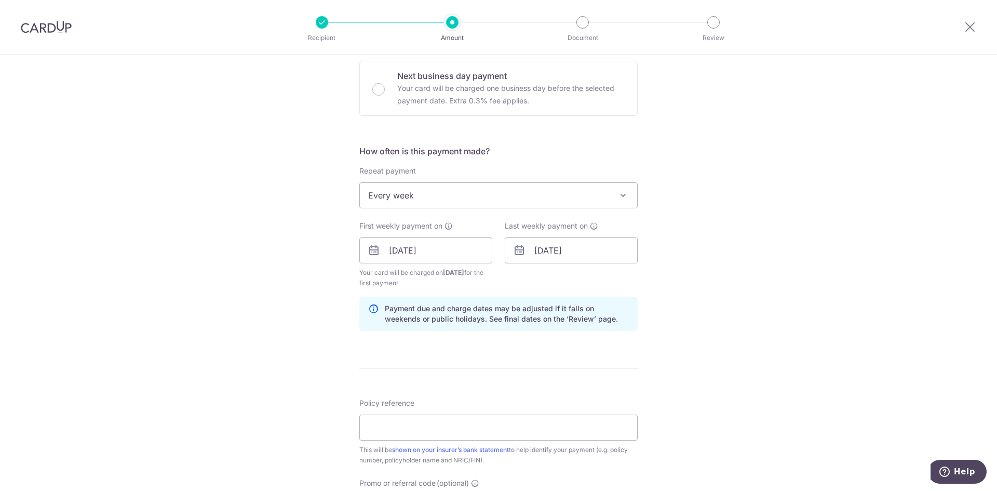
scroll to position [415, 0]
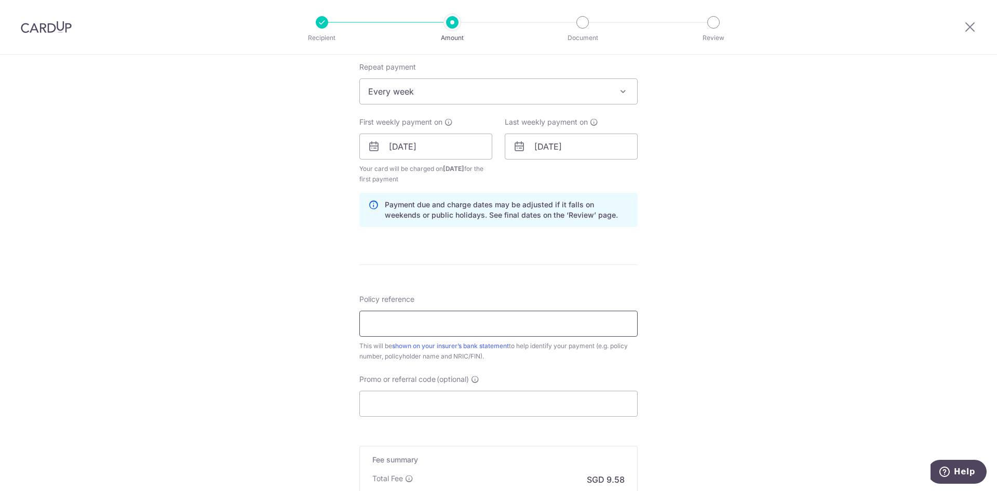
click at [447, 319] on input "Policy reference" at bounding box center [498, 324] width 278 height 26
type input "L546917738 Chionh Kai Yi Eren"
click at [465, 392] on input "Promo or referral code (optional)" at bounding box center [498, 404] width 278 height 26
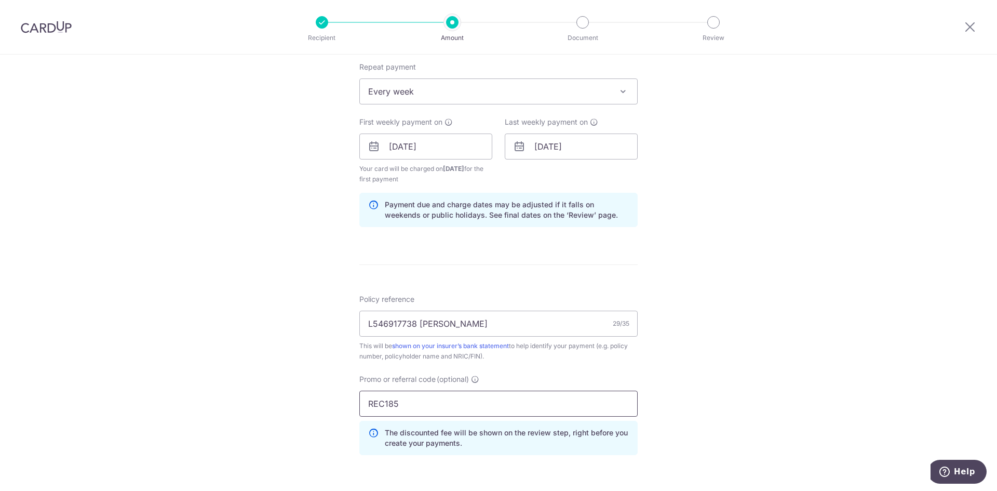
scroll to position [603, 0]
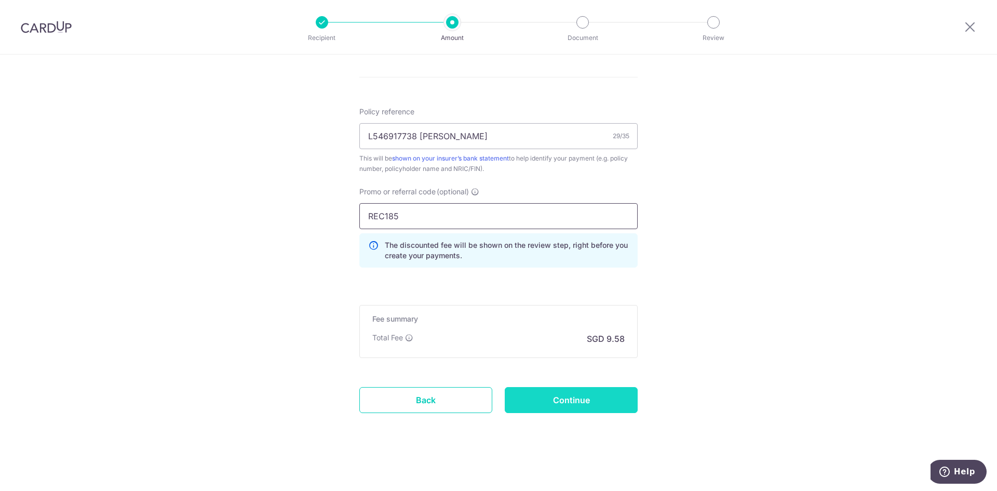
type input "REC185"
click at [578, 401] on input "Continue" at bounding box center [571, 400] width 133 height 26
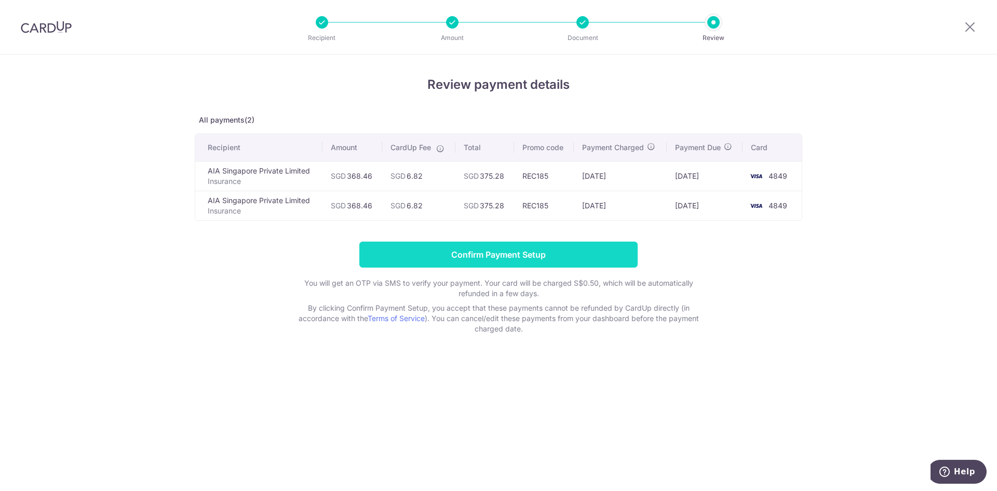
click at [570, 257] on input "Confirm Payment Setup" at bounding box center [498, 254] width 278 height 26
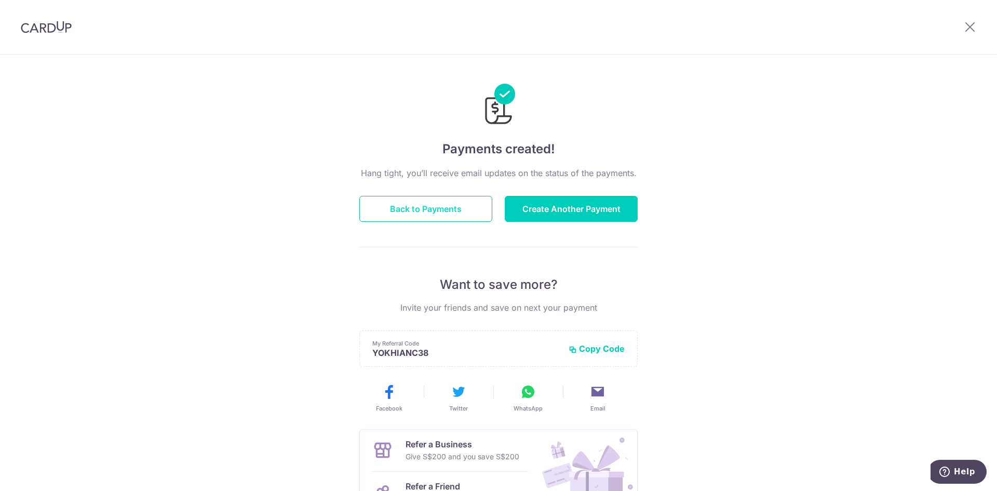
click at [434, 213] on button "Back to Payments" at bounding box center [425, 209] width 133 height 26
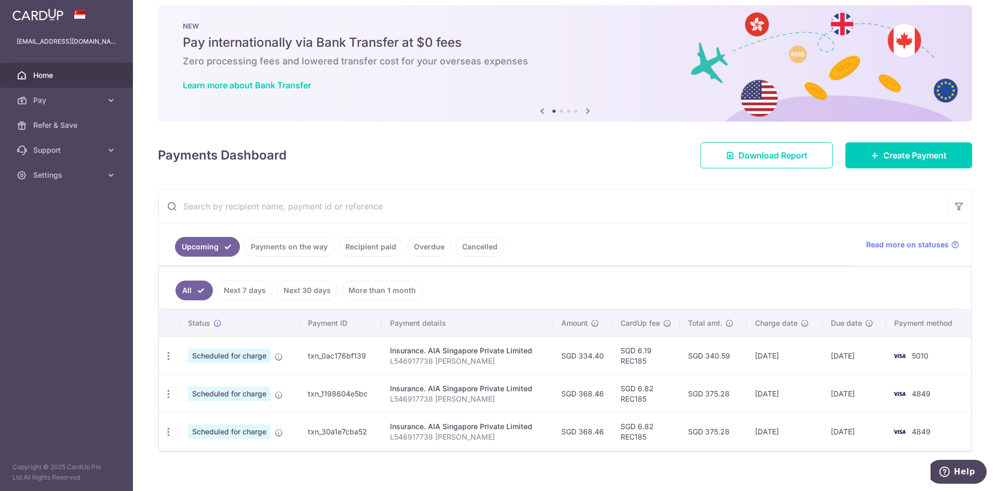
scroll to position [22, 0]
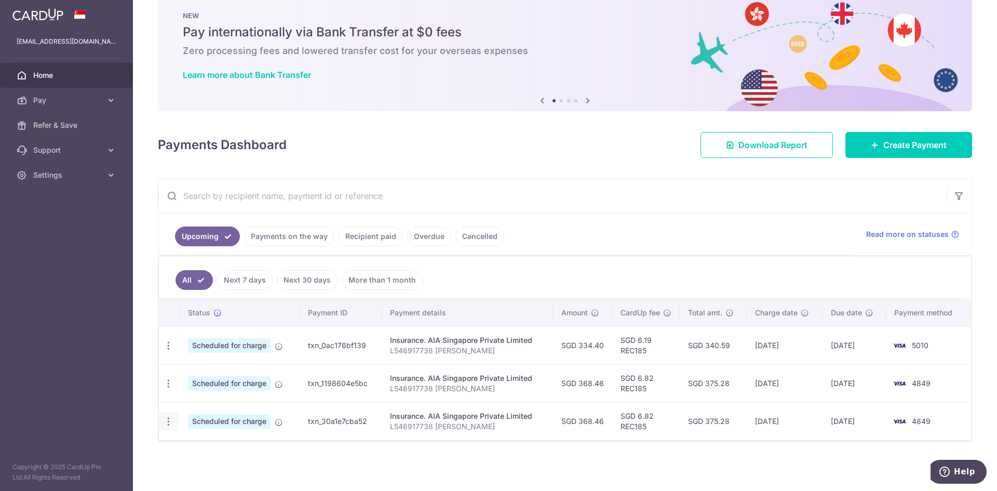
click at [169, 424] on icon "button" at bounding box center [168, 421] width 11 height 11
click at [240, 475] on span "Cancel payment" at bounding box center [224, 475] width 70 height 12
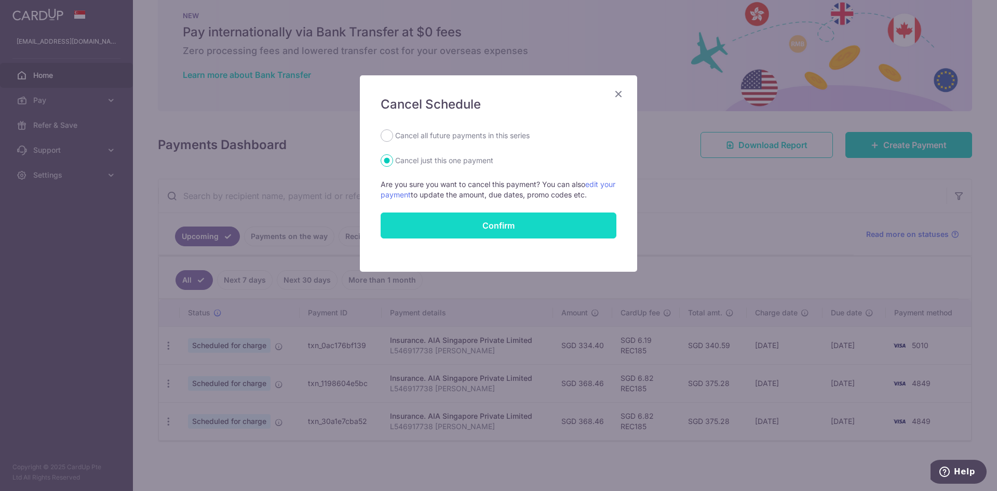
click at [520, 228] on button "Confirm" at bounding box center [499, 225] width 236 height 26
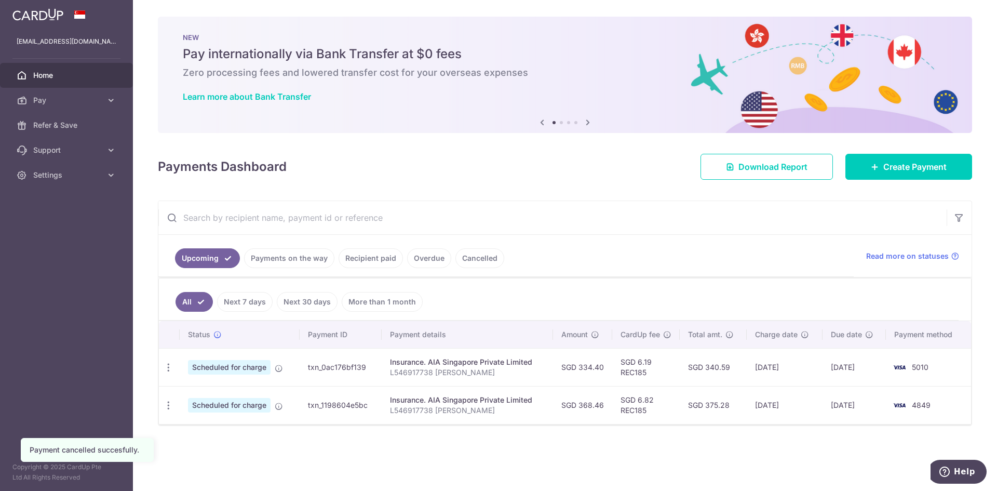
click at [295, 262] on link "Payments on the way" at bounding box center [289, 258] width 90 height 20
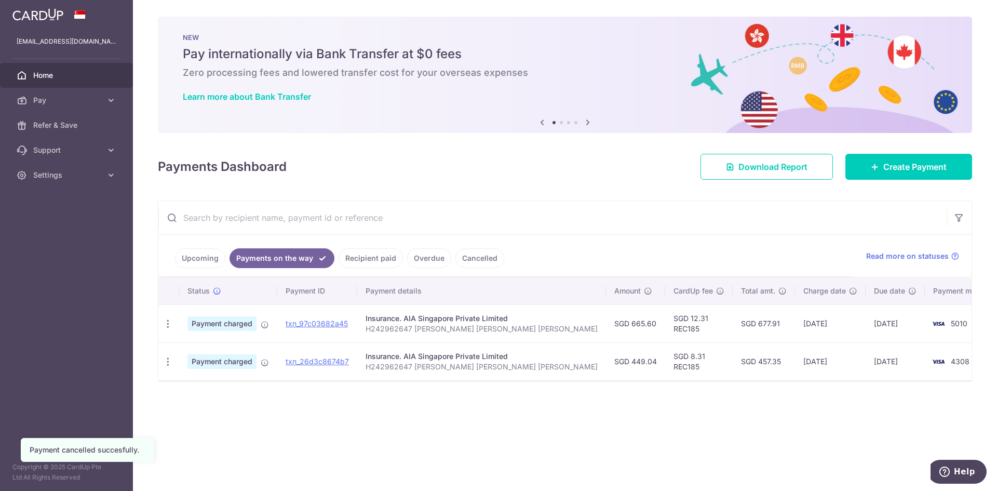
click at [204, 260] on link "Upcoming" at bounding box center [200, 258] width 50 height 20
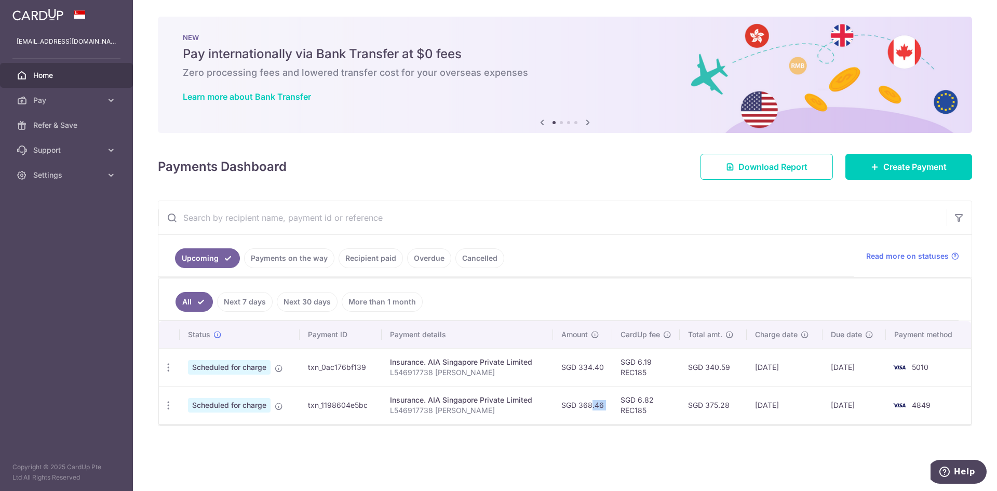
drag, startPoint x: 581, startPoint y: 405, endPoint x: 620, endPoint y: 403, distance: 39.0
click at [620, 403] on tr "Update payment Cancel payment Scheduled for charge txn_1198604e5bc Insurance. A…" at bounding box center [565, 405] width 812 height 38
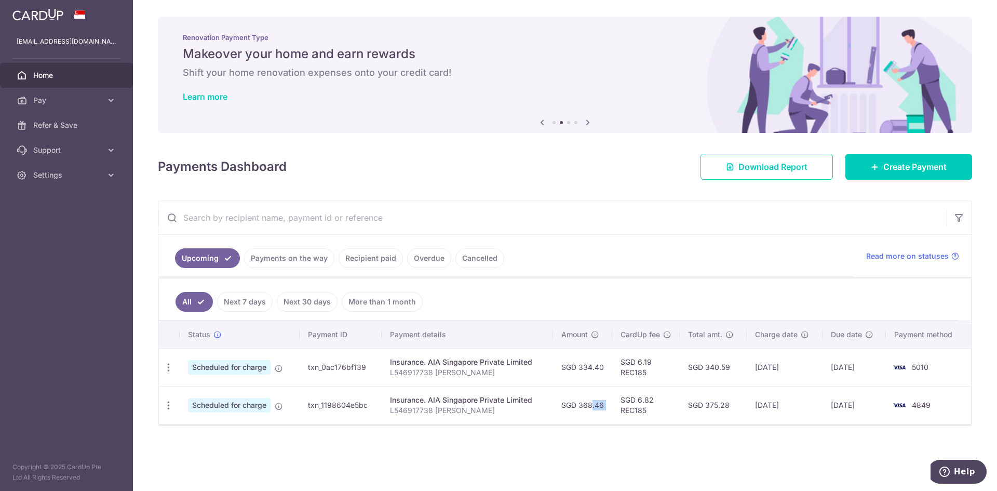
copy tr "368.46"
click at [78, 107] on link "Pay" at bounding box center [66, 100] width 133 height 25
click at [92, 125] on span "Payments" at bounding box center [67, 125] width 69 height 10
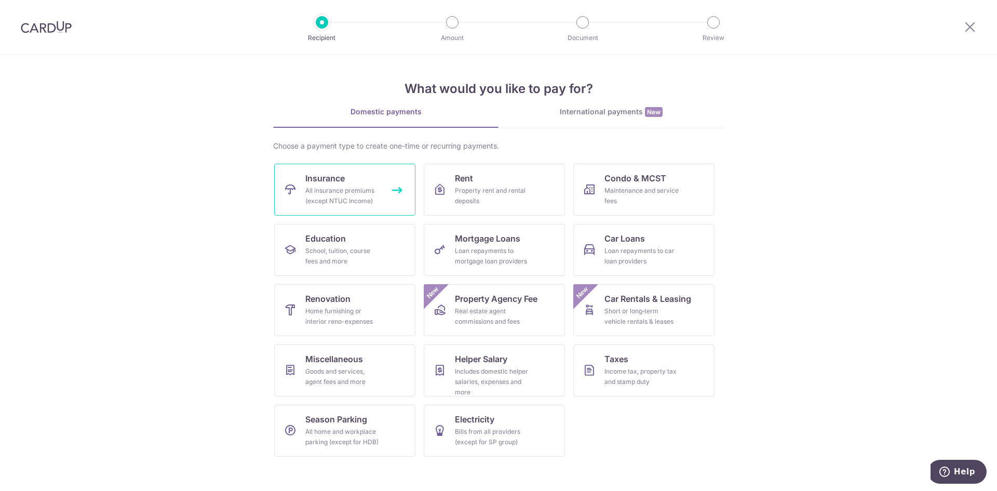
click at [330, 171] on link "Insurance All insurance premiums (except NTUC Income)" at bounding box center [344, 190] width 141 height 52
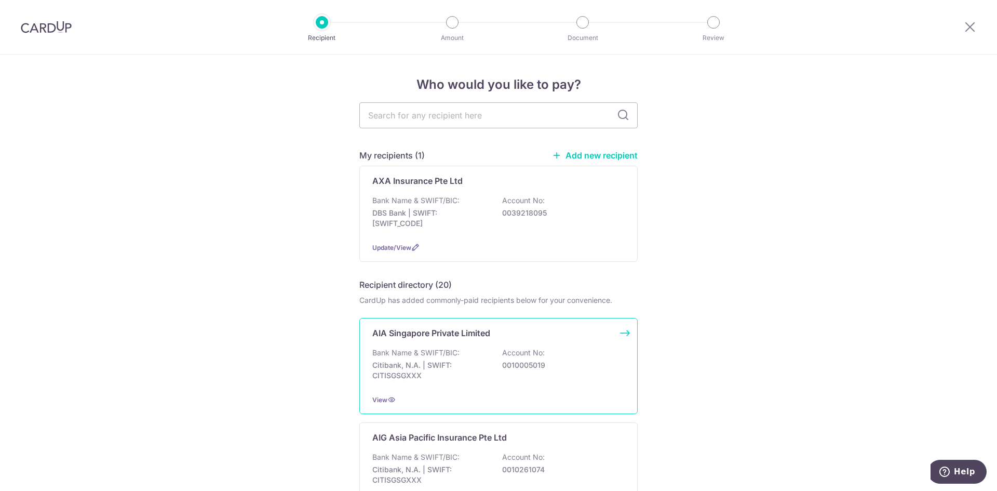
click at [463, 363] on p "Citibank, N.A. | SWIFT: CITISGSGXXX" at bounding box center [430, 370] width 116 height 21
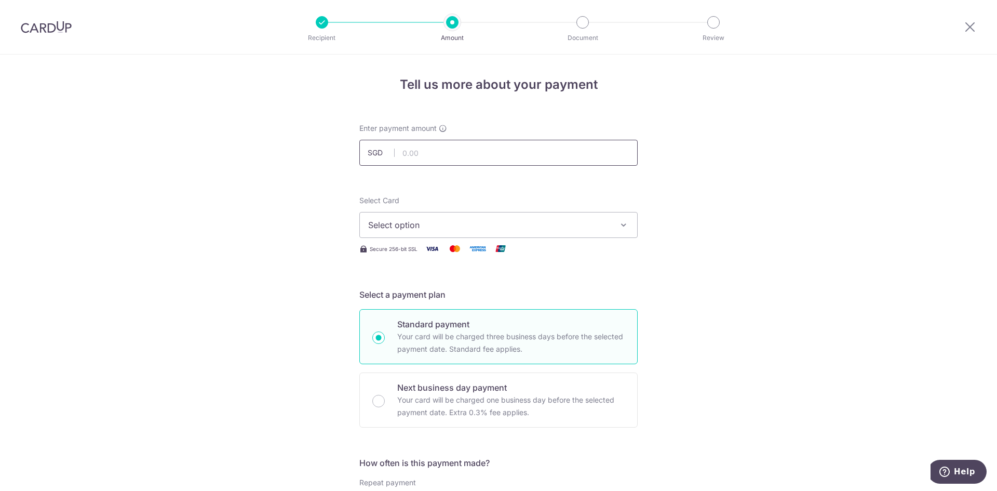
click at [439, 150] on input "text" at bounding box center [498, 153] width 278 height 26
paste input "368.46"
type input "368.46"
click at [514, 231] on span "Select option" at bounding box center [489, 225] width 242 height 12
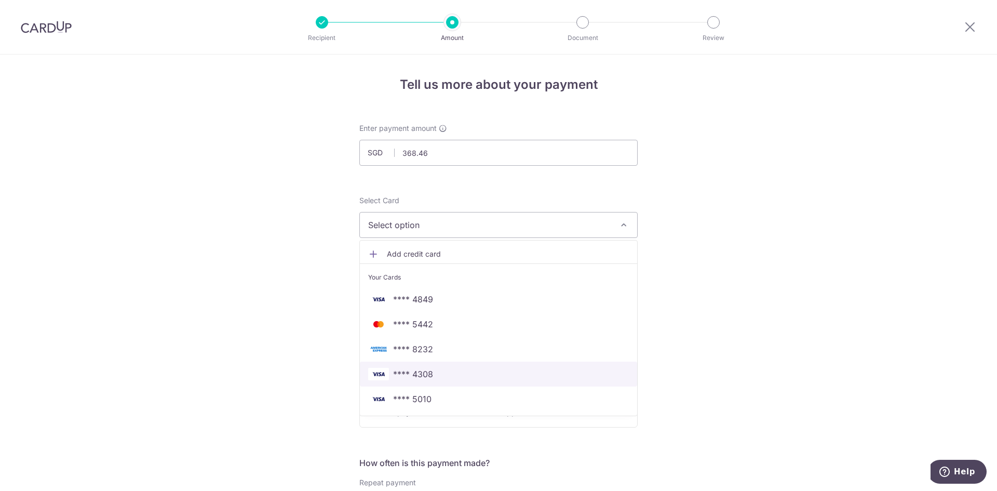
click at [440, 373] on span "**** 4308" at bounding box center [498, 374] width 261 height 12
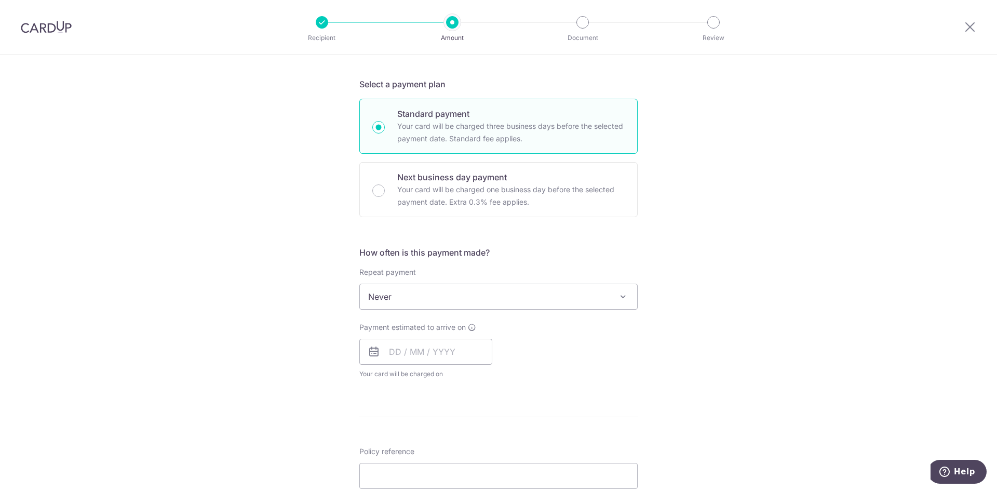
scroll to position [260, 0]
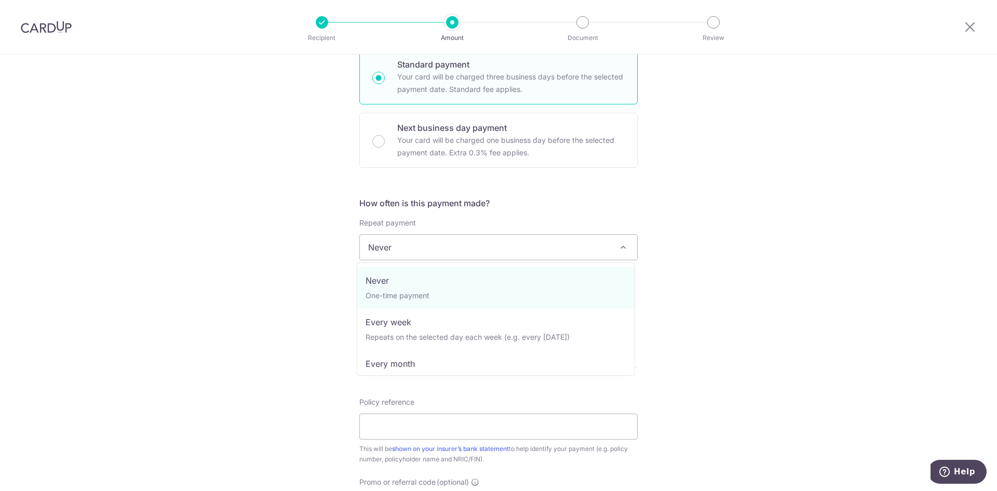
click at [539, 243] on span "Never" at bounding box center [498, 247] width 277 height 25
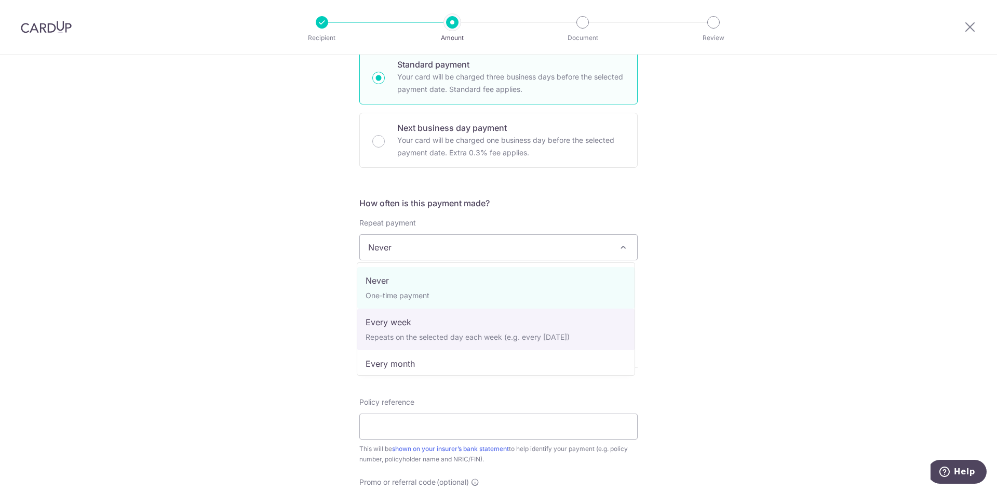
select select "2"
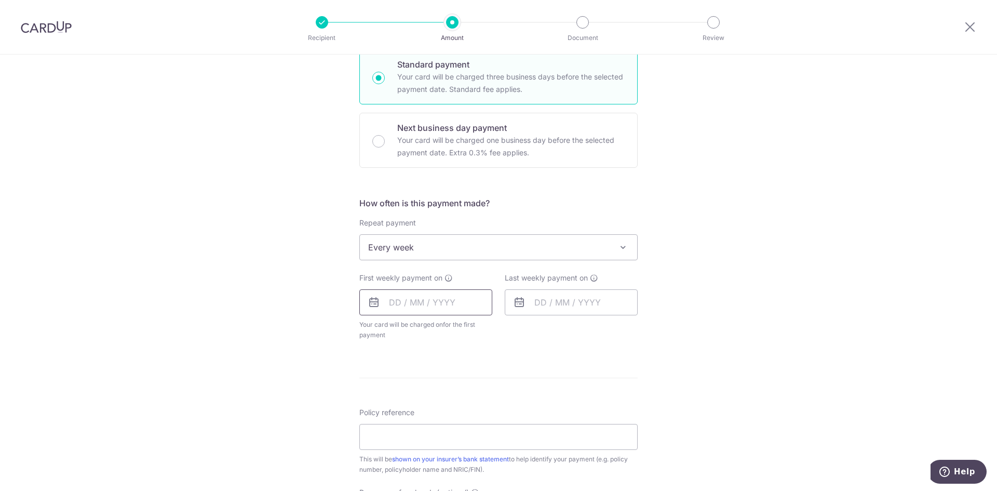
drag, startPoint x: 443, startPoint y: 317, endPoint x: 443, endPoint y: 305, distance: 11.4
click at [443, 316] on div "First weekly payment on Your card will be charged on for the first payment * If…" at bounding box center [425, 307] width 133 height 68
click at [442, 303] on input "text" at bounding box center [425, 302] width 133 height 26
click at [416, 456] on link "28" at bounding box center [422, 459] width 17 height 17
type input "28/10/2025"
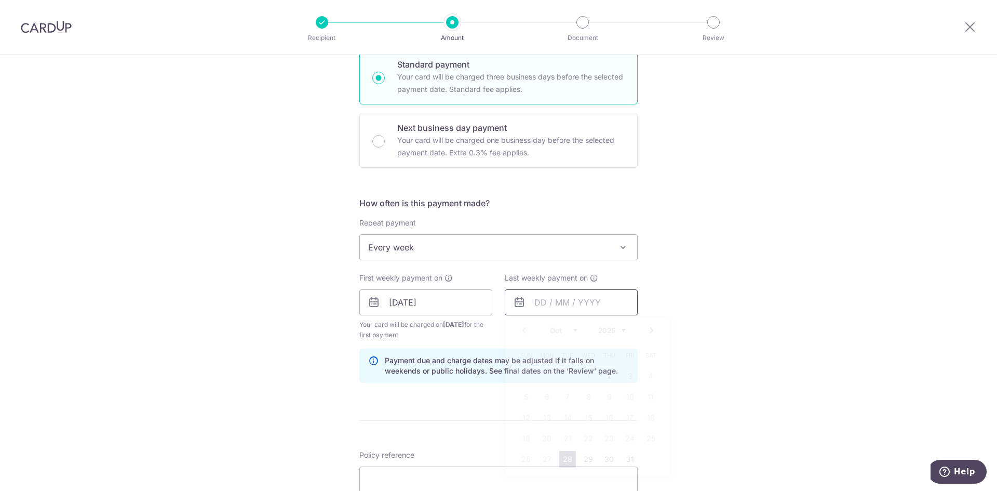
click at [597, 301] on input "text" at bounding box center [571, 302] width 133 height 26
click at [574, 332] on select "Oct Nov Dec" at bounding box center [564, 330] width 28 height 8
click at [619, 330] on select "2025 2026 2027 2028 2029 2030 2031 2032 2033 2034 2035" at bounding box center [612, 330] width 28 height 8
drag, startPoint x: 760, startPoint y: 359, endPoint x: 751, endPoint y: 360, distance: 8.3
click at [760, 359] on div "Tell us more about your payment Enter payment amount SGD 368.46 368.46 Select C…" at bounding box center [498, 291] width 997 height 992
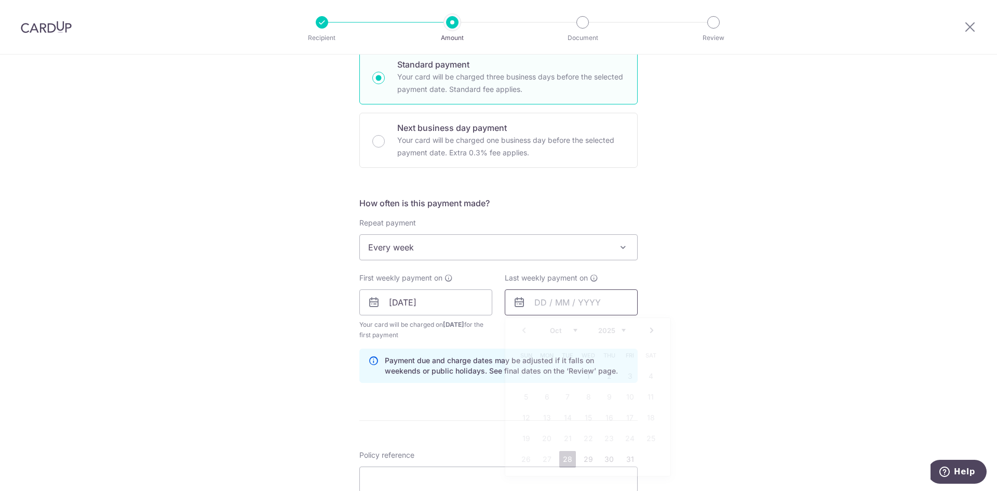
click at [582, 313] on input "text" at bounding box center [571, 302] width 133 height 26
click at [572, 331] on select "Oct Nov Dec" at bounding box center [564, 330] width 28 height 8
click at [590, 398] on link "5" at bounding box center [588, 396] width 17 height 17
type input "05/11/2025"
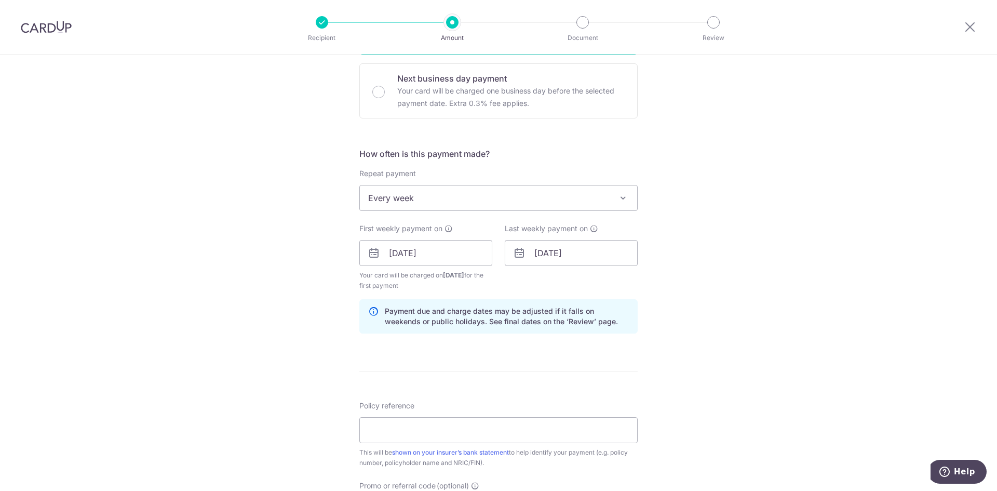
scroll to position [364, 0]
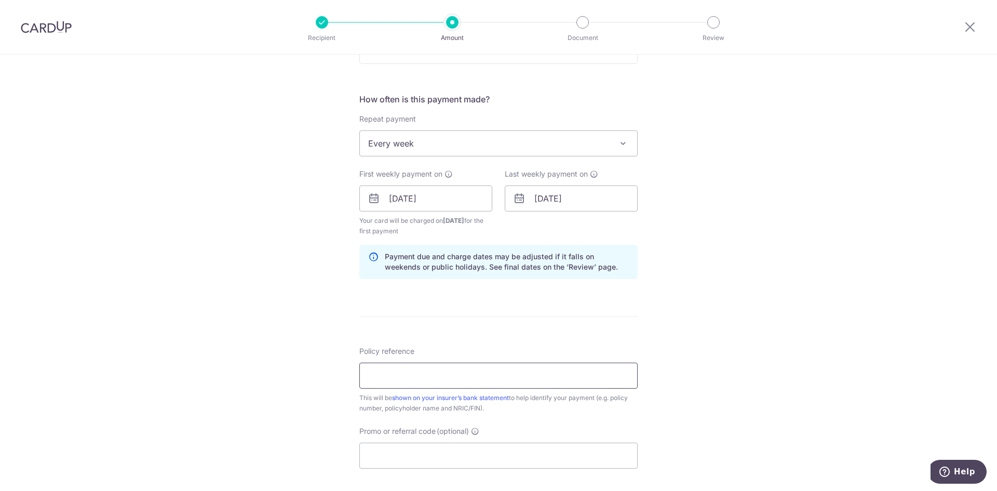
click at [492, 372] on input "Policy reference" at bounding box center [498, 375] width 278 height 26
type input "L546917738 Chionh Kai Yi Eren"
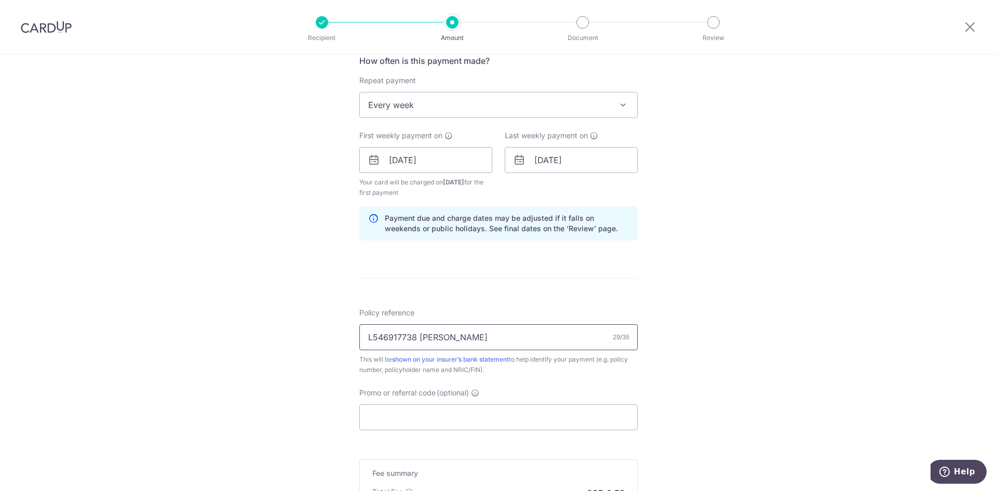
scroll to position [519, 0]
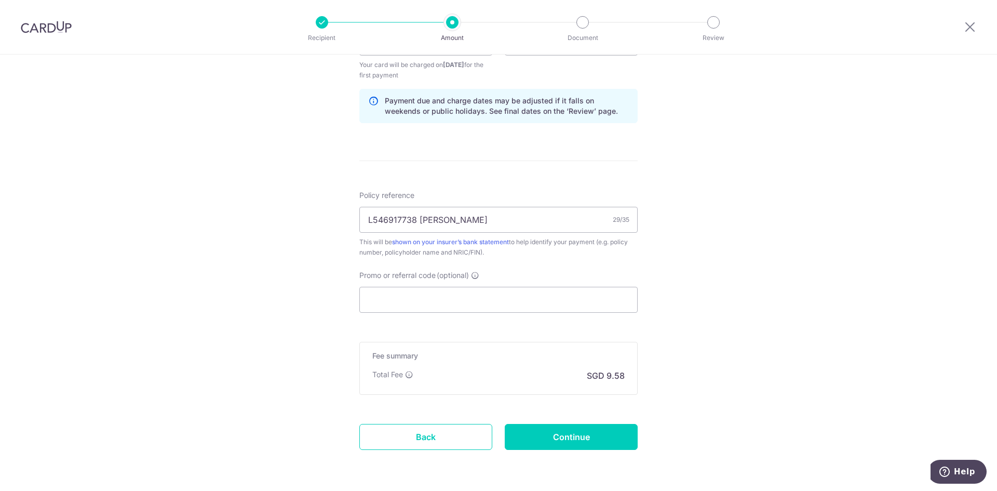
click at [507, 315] on form "Enter payment amount SGD 368.46 368.46 Select Card **** 4308 Add credit card Yo…" at bounding box center [498, 41] width 278 height 875
click at [507, 308] on input "Promo or referral code (optional)" at bounding box center [498, 300] width 278 height 26
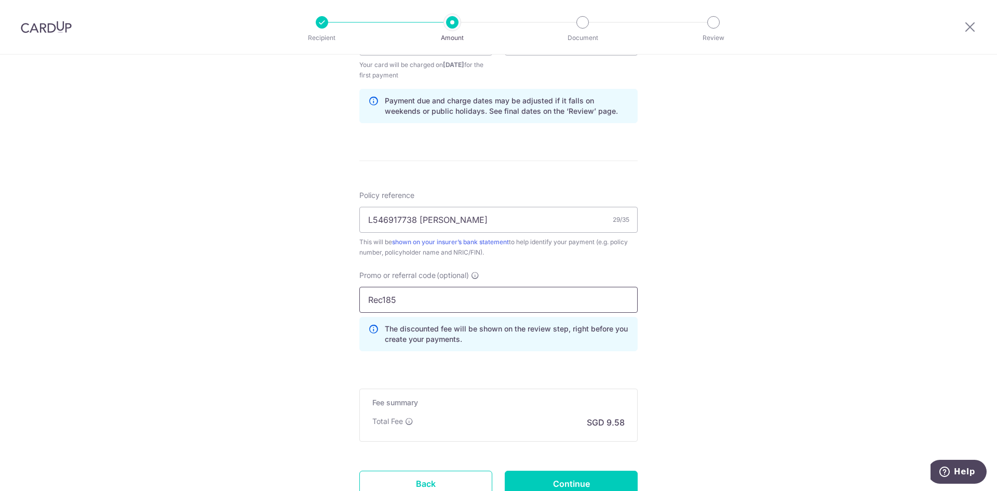
type input "Rec185"
click at [771, 294] on div "Tell us more about your payment Enter payment amount SGD 368.46 368.46 Select C…" at bounding box center [498, 54] width 997 height 1039
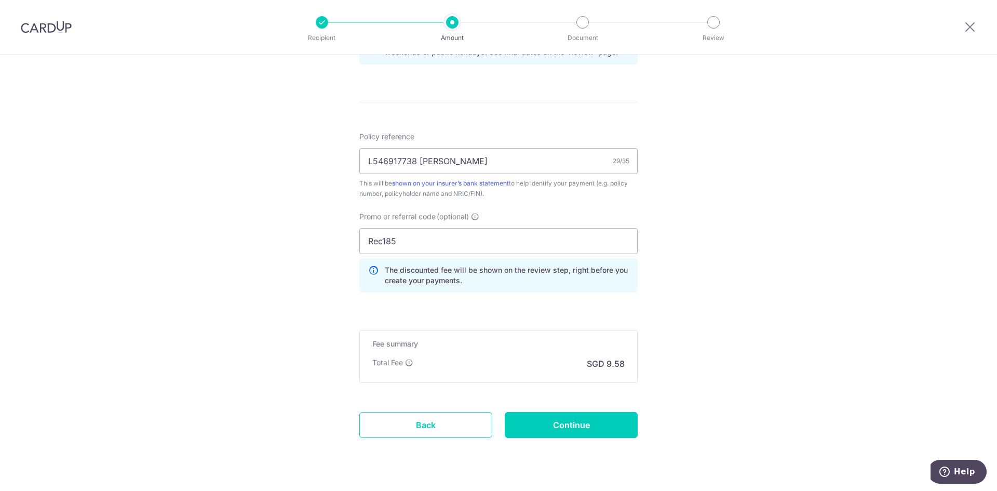
scroll to position [603, 0]
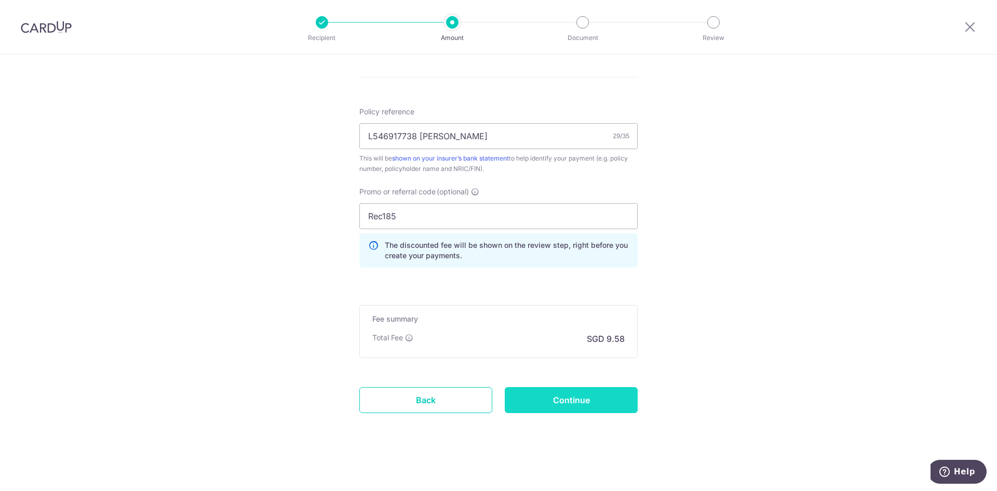
click at [595, 395] on input "Continue" at bounding box center [571, 400] width 133 height 26
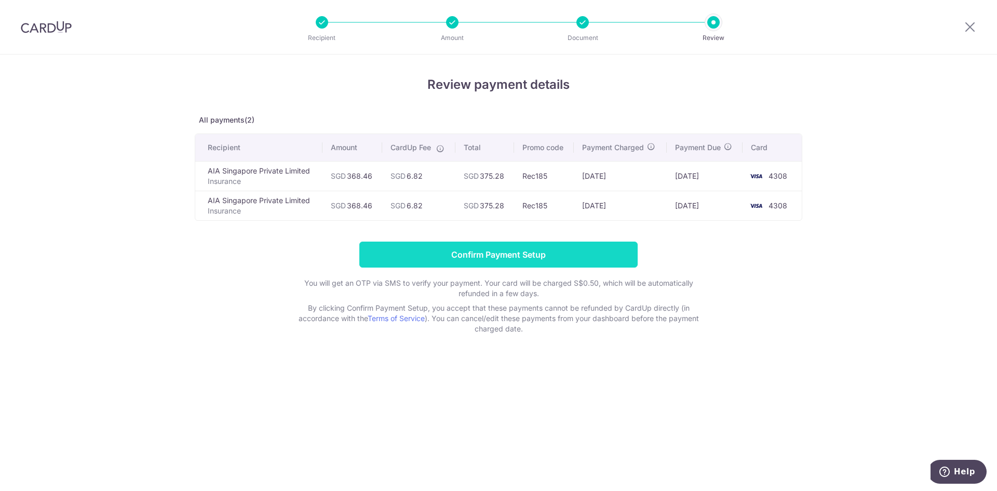
click at [511, 259] on input "Confirm Payment Setup" at bounding box center [498, 254] width 278 height 26
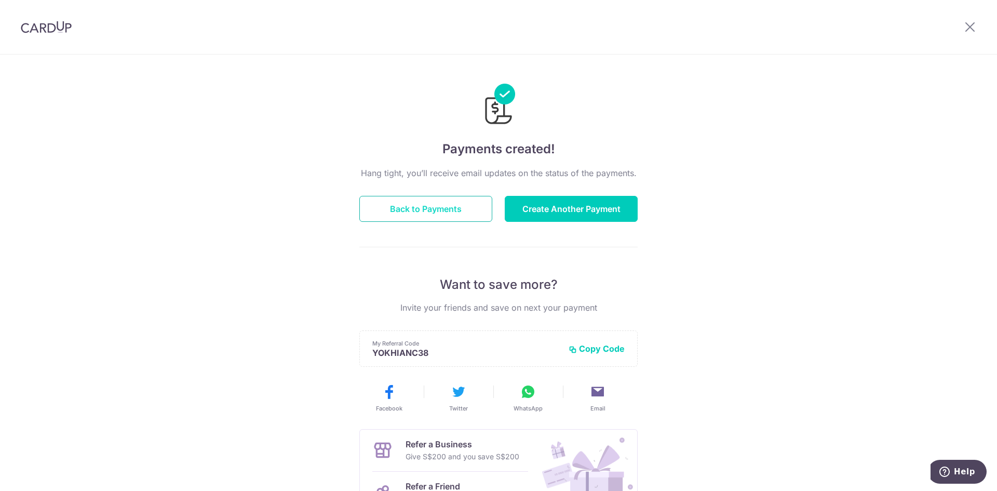
click at [437, 212] on button "Back to Payments" at bounding box center [425, 209] width 133 height 26
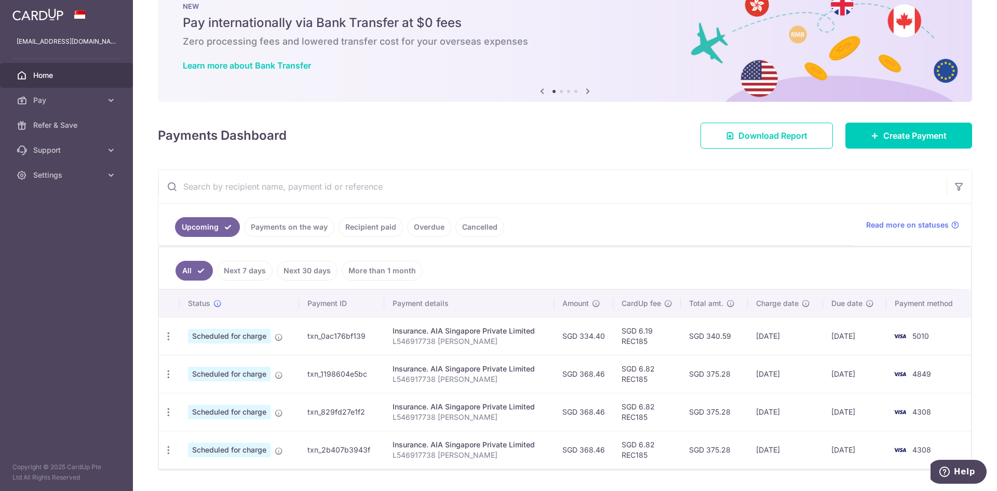
scroll to position [60, 0]
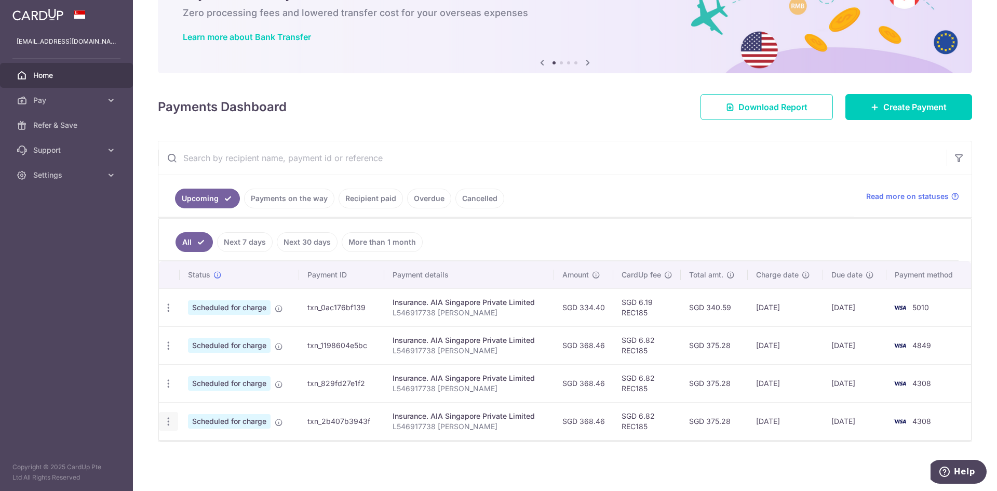
click at [173, 421] on icon "button" at bounding box center [168, 421] width 11 height 11
click at [214, 476] on span "Cancel payment" at bounding box center [224, 475] width 70 height 12
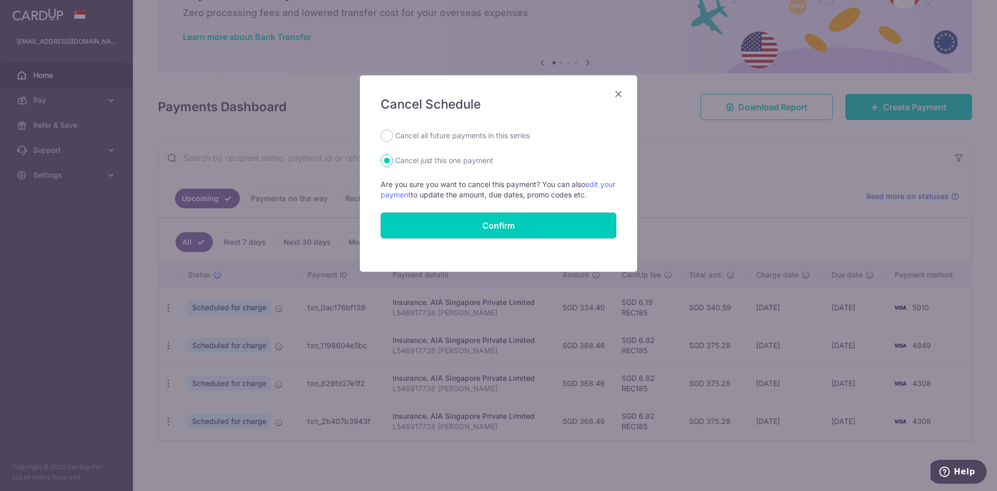
click at [463, 232] on button "Confirm" at bounding box center [499, 225] width 236 height 26
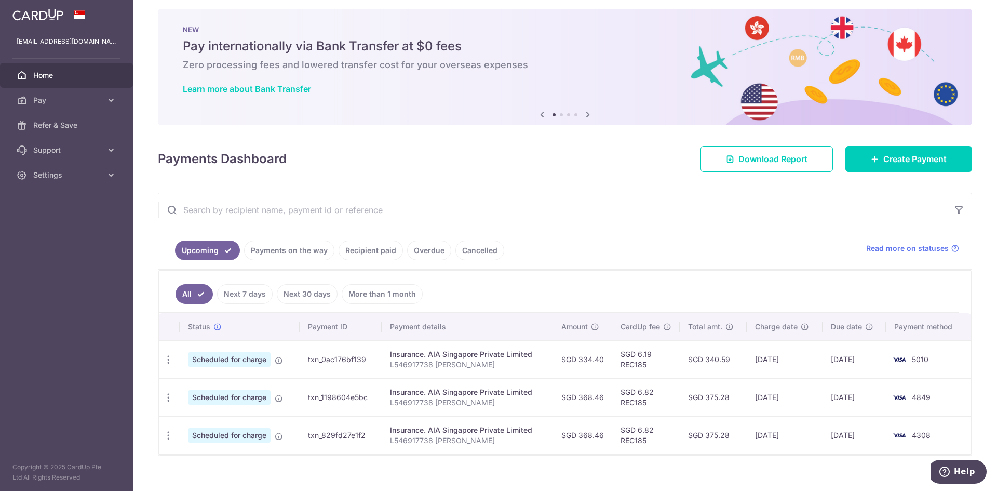
scroll to position [22, 0]
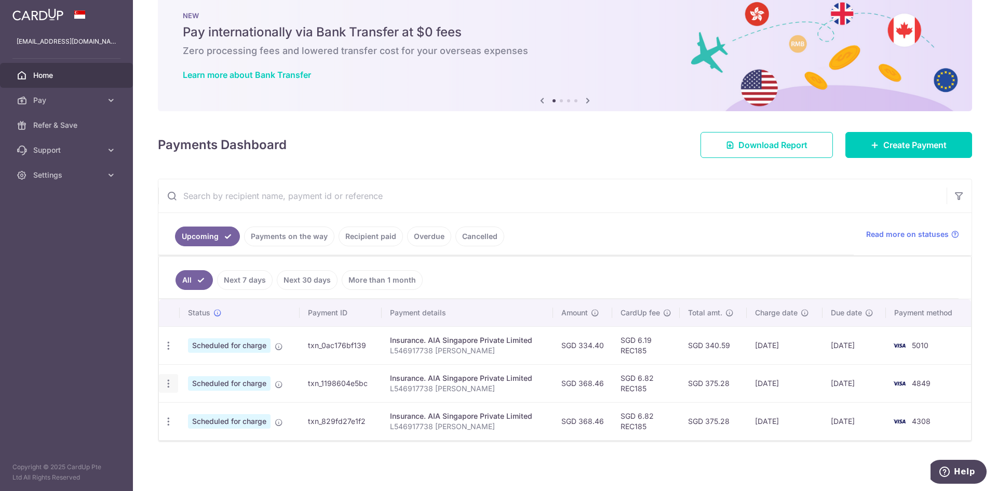
click at [170, 389] on div "Update payment Cancel payment" at bounding box center [168, 383] width 19 height 19
click at [171, 386] on icon "button" at bounding box center [168, 383] width 11 height 11
click at [221, 411] on span "Update payment" at bounding box center [224, 412] width 71 height 12
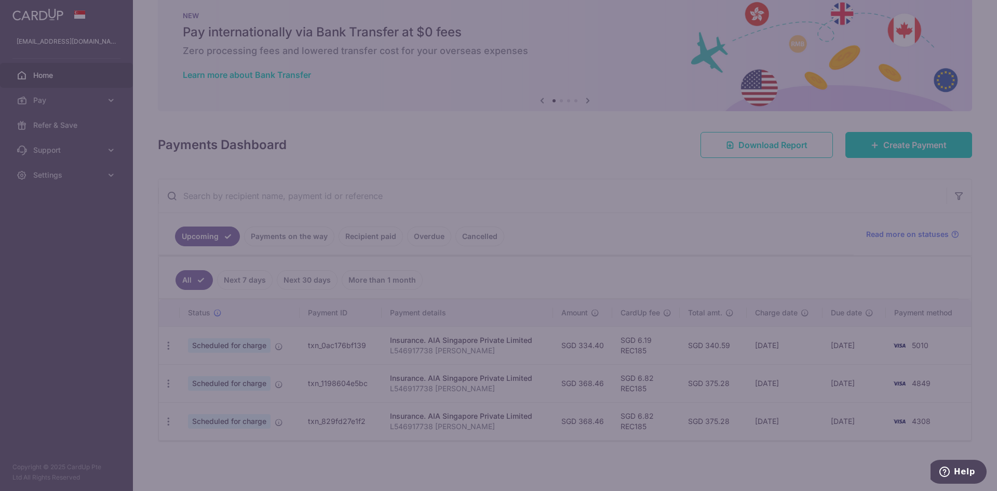
type input "REC185"
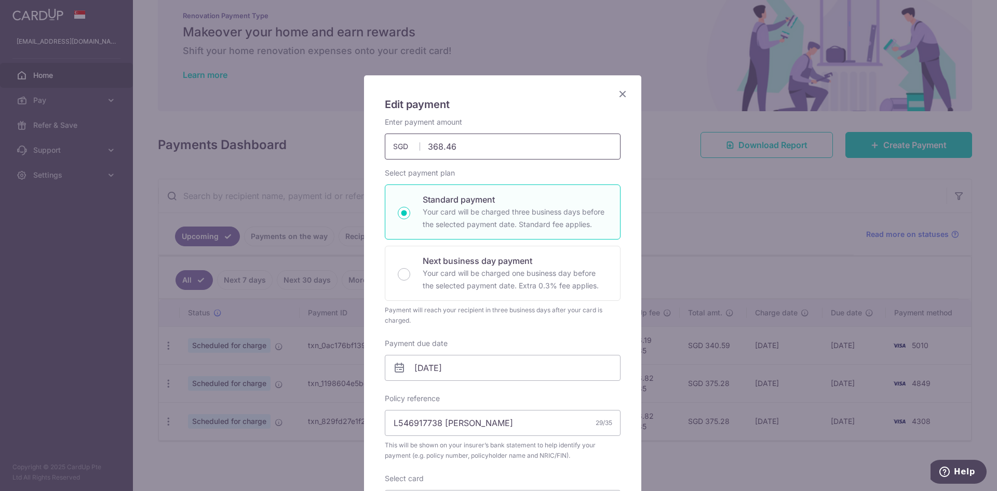
drag, startPoint x: 422, startPoint y: 150, endPoint x: 547, endPoint y: 150, distance: 125.2
click at [547, 150] on input "368.46" at bounding box center [503, 146] width 236 height 26
click at [465, 142] on input "368.46" at bounding box center [503, 146] width 236 height 26
drag, startPoint x: 460, startPoint y: 149, endPoint x: 387, endPoint y: 148, distance: 72.7
click at [387, 148] on input "368.46" at bounding box center [503, 146] width 236 height 26
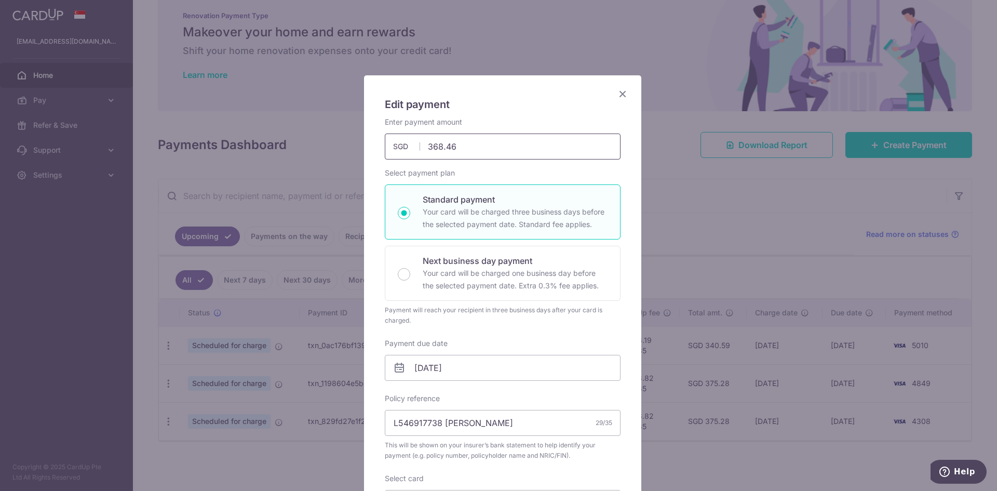
paste input "814.91"
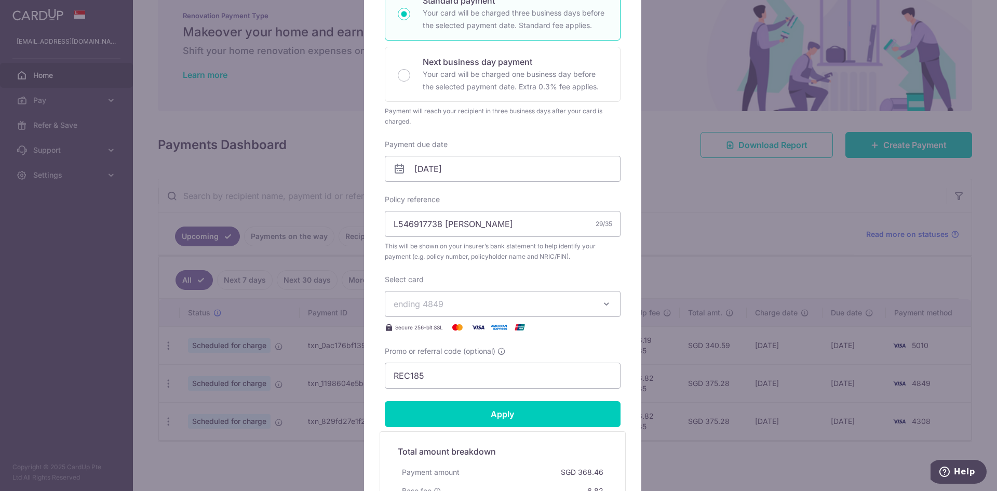
scroll to position [208, 0]
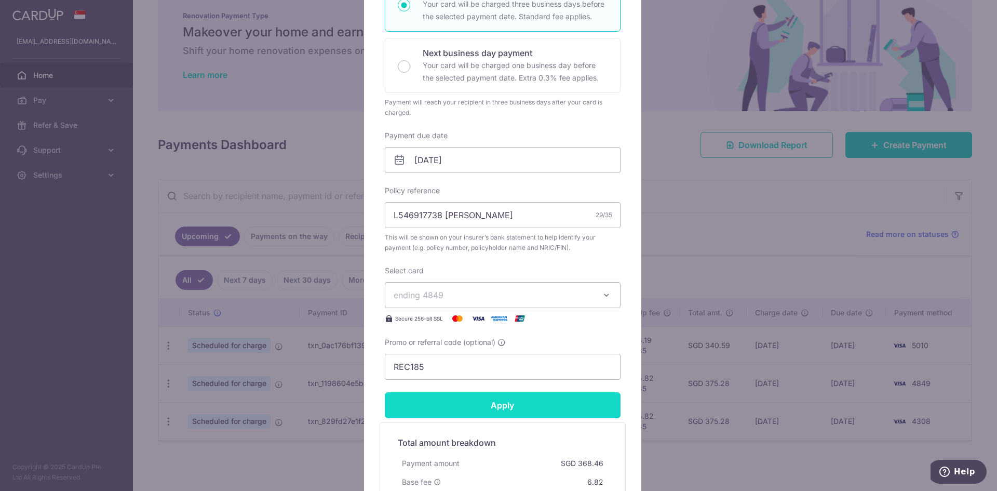
type input "814.91"
click at [527, 399] on input "Apply" at bounding box center [503, 405] width 236 height 26
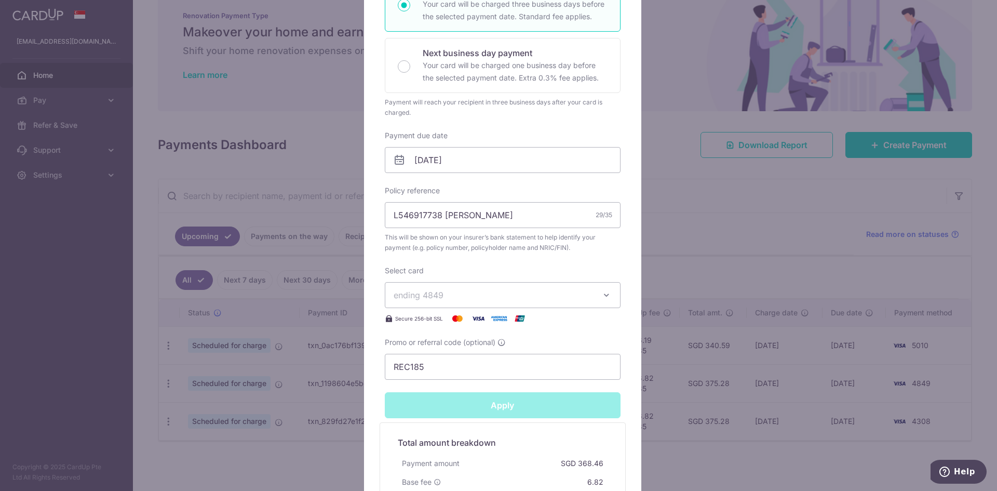
type input "Successfully Applied"
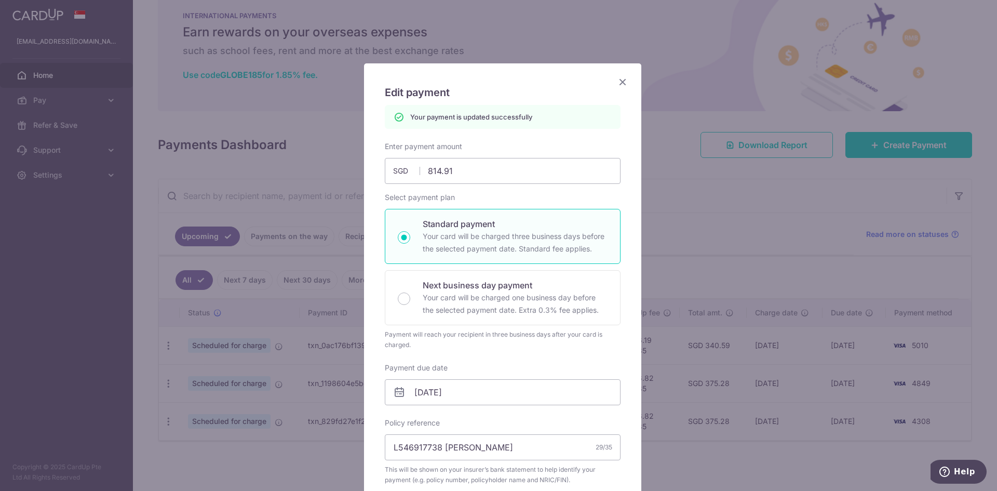
scroll to position [0, 0]
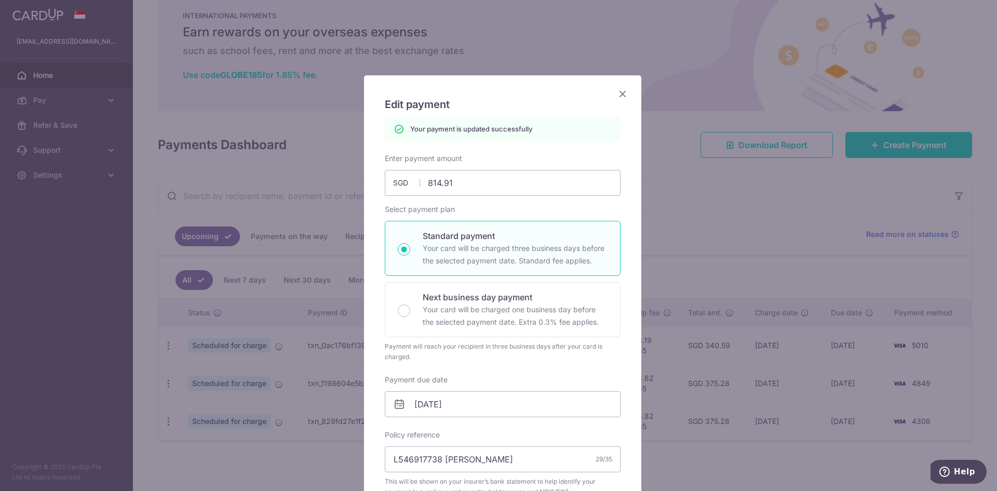
click at [621, 93] on icon "Close" at bounding box center [622, 93] width 12 height 13
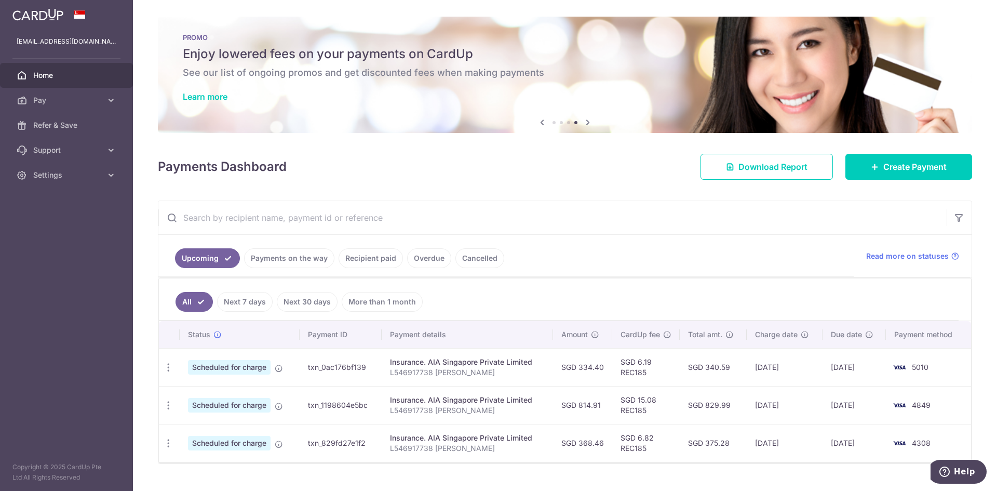
click at [376, 256] on link "Recipient paid" at bounding box center [371, 258] width 64 height 20
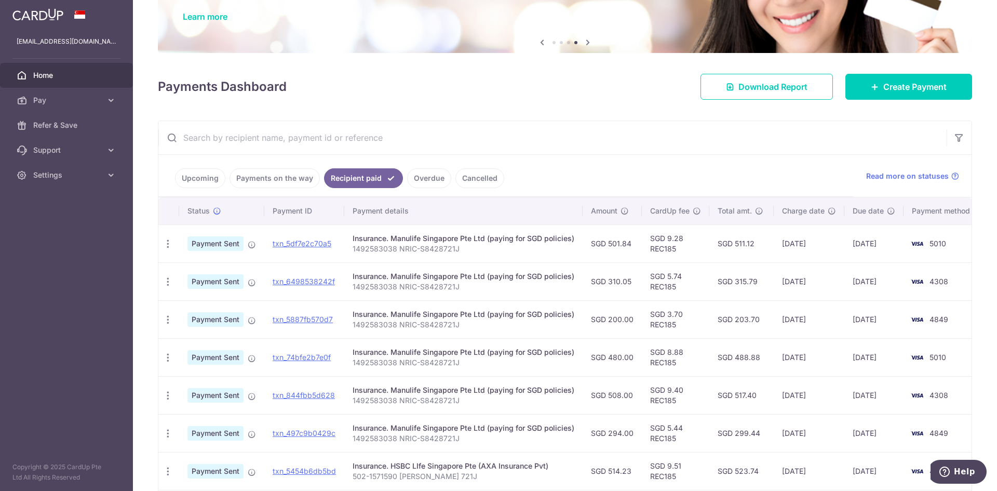
scroll to position [104, 0]
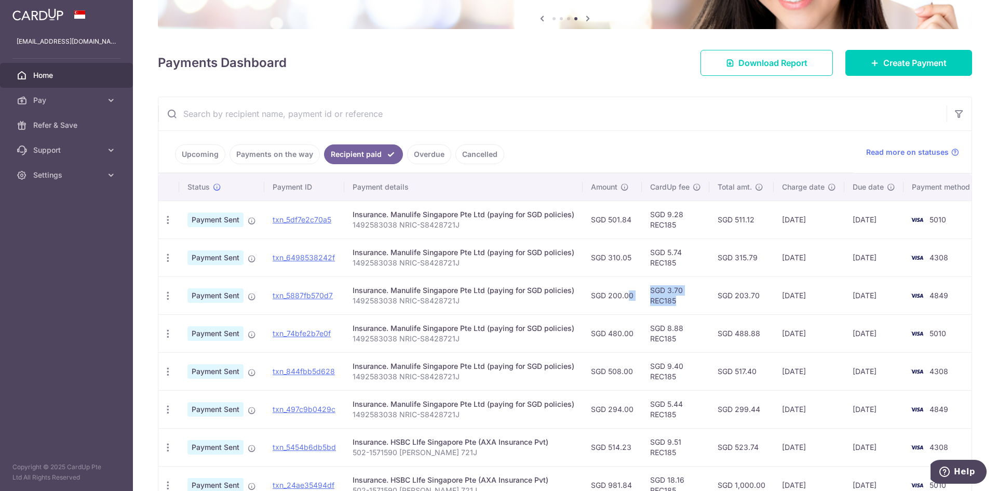
drag, startPoint x: 616, startPoint y: 299, endPoint x: 676, endPoint y: 310, distance: 61.2
click at [676, 310] on tr "PDF Receipt Payment Sent txn_5887fb570d7 Insurance. Manulife Singapore Pte Ltd …" at bounding box center [570, 295] width 824 height 38
click at [695, 310] on td "SGD 3.70 REC185" at bounding box center [676, 295] width 68 height 38
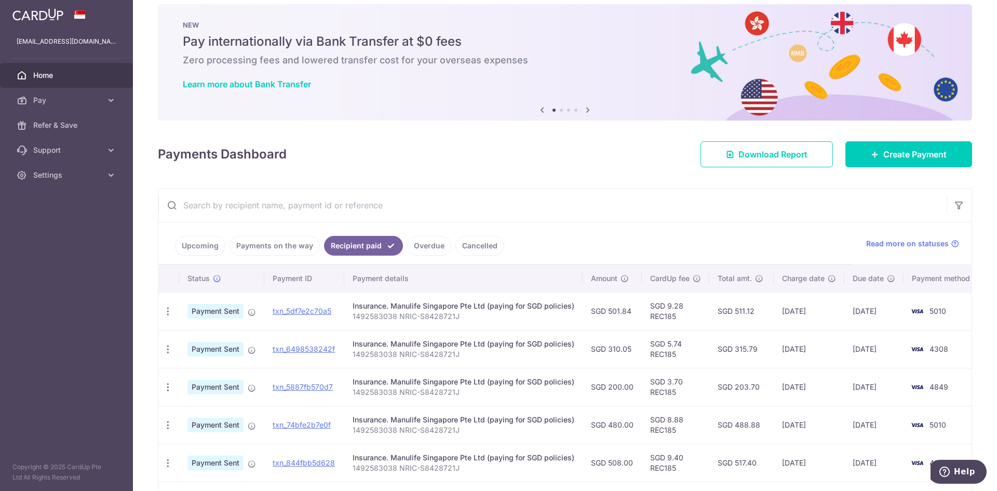
scroll to position [0, 0]
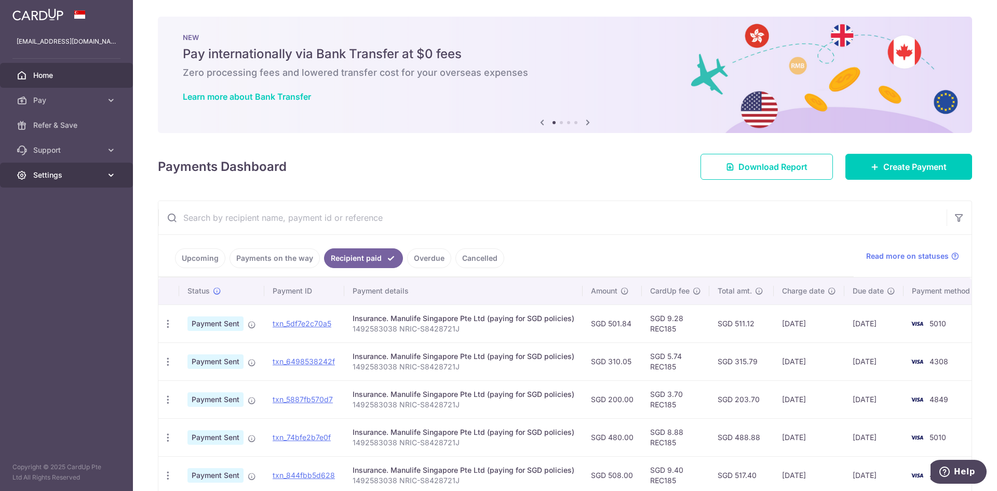
click at [105, 184] on link "Settings" at bounding box center [66, 175] width 133 height 25
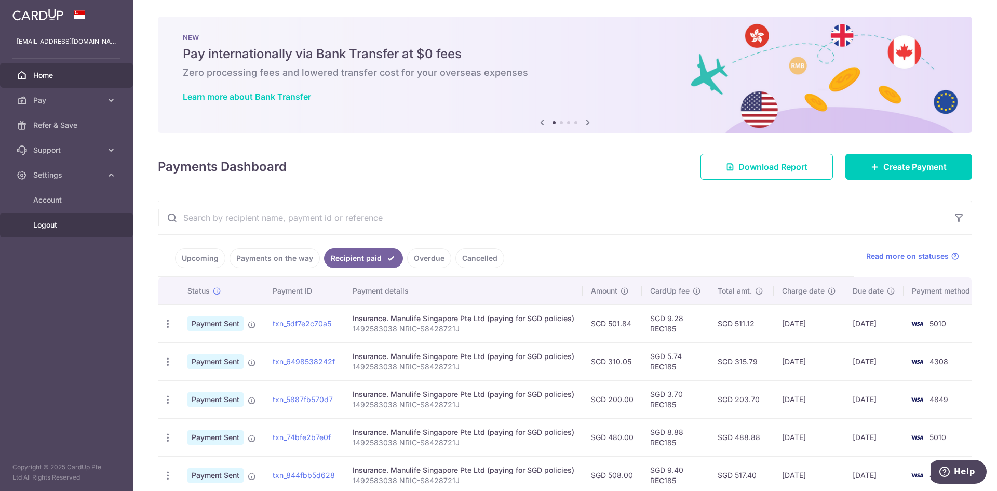
click at [45, 220] on span "Logout" at bounding box center [67, 225] width 69 height 10
